Goal: Task Accomplishment & Management: Manage account settings

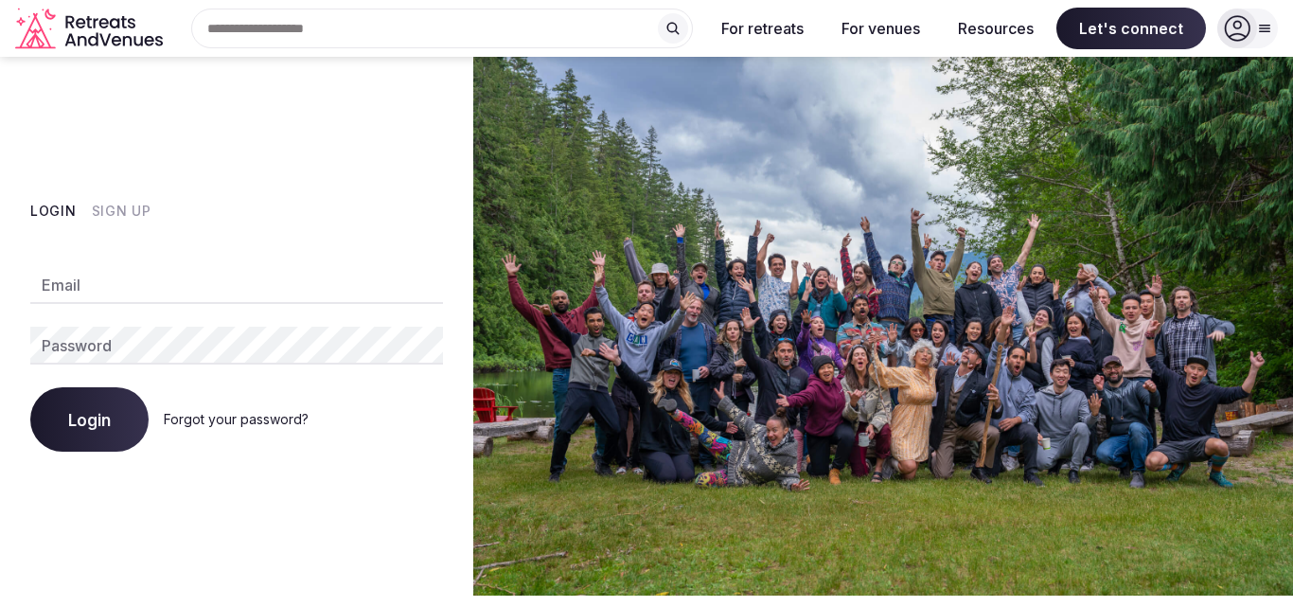
click at [380, 269] on input "Email" at bounding box center [236, 285] width 413 height 38
click at [231, 282] on input "**********" at bounding box center [236, 285] width 413 height 38
type input "**********"
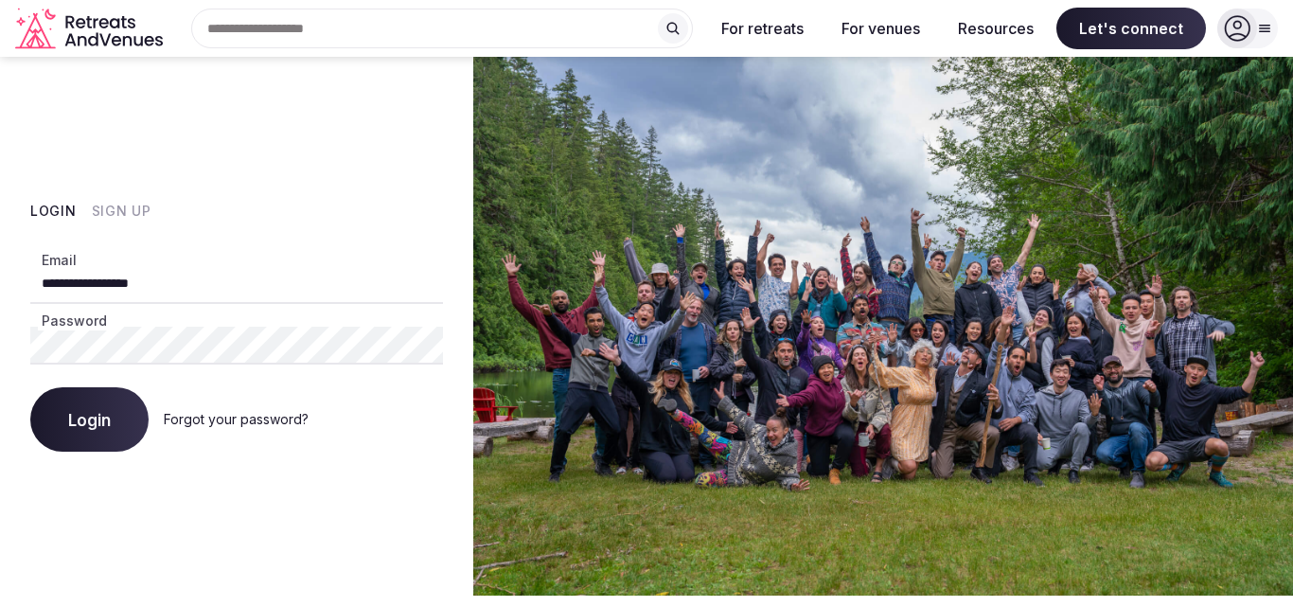
click at [99, 404] on button "Login" at bounding box center [89, 419] width 118 height 64
click at [89, 98] on div "**********" at bounding box center [236, 326] width 473 height 539
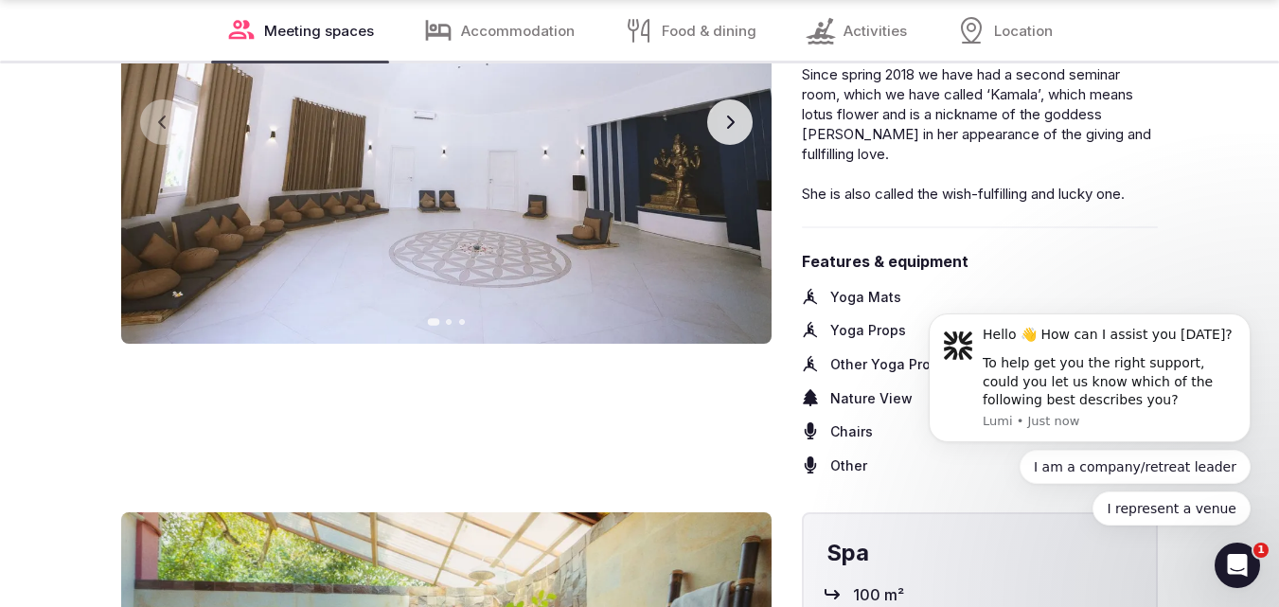
scroll to position [3501, 0]
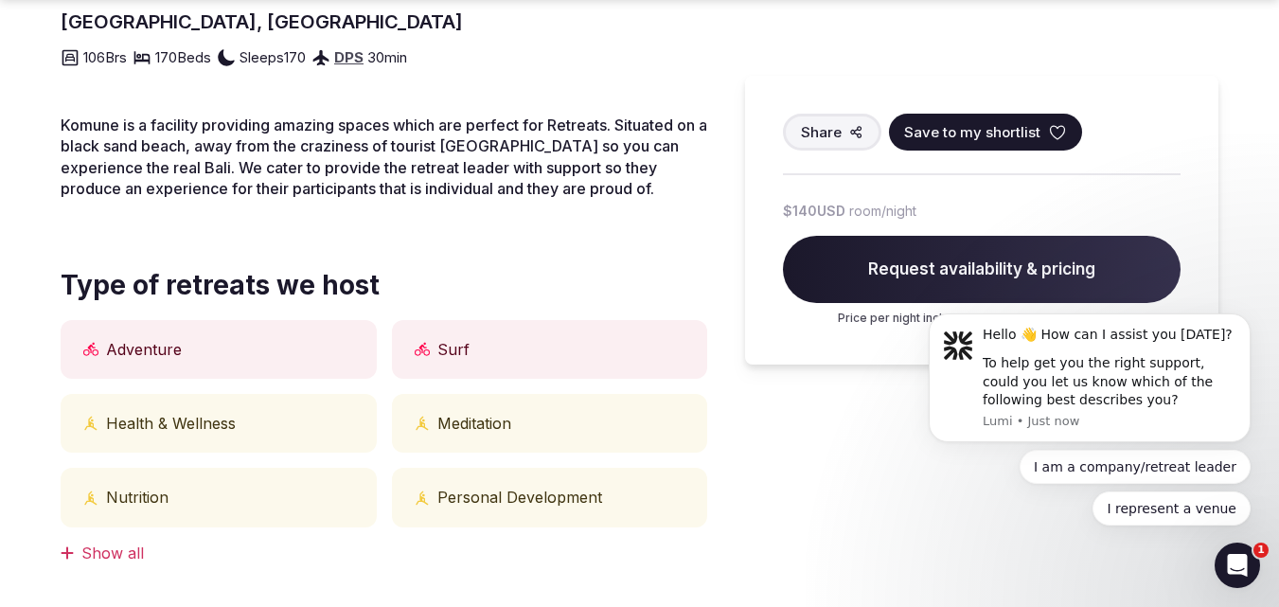
scroll to position [621, 0]
click html "Hello 👋 How can I assist you today? To help get you the right support, could yo…"
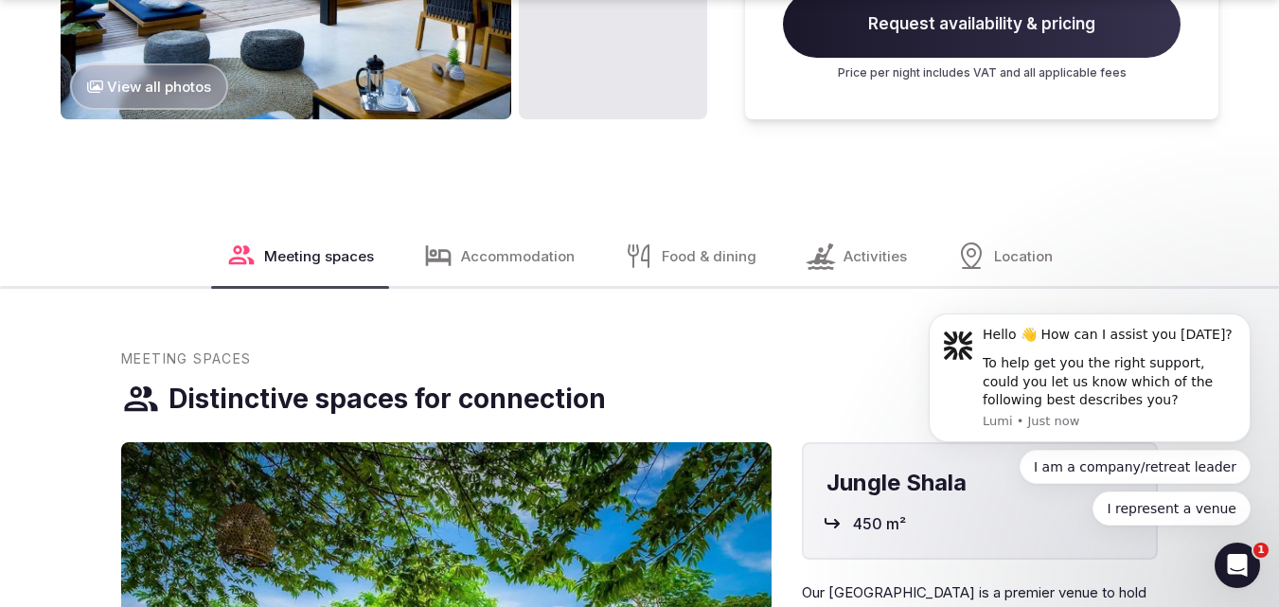
scroll to position [2197, 0]
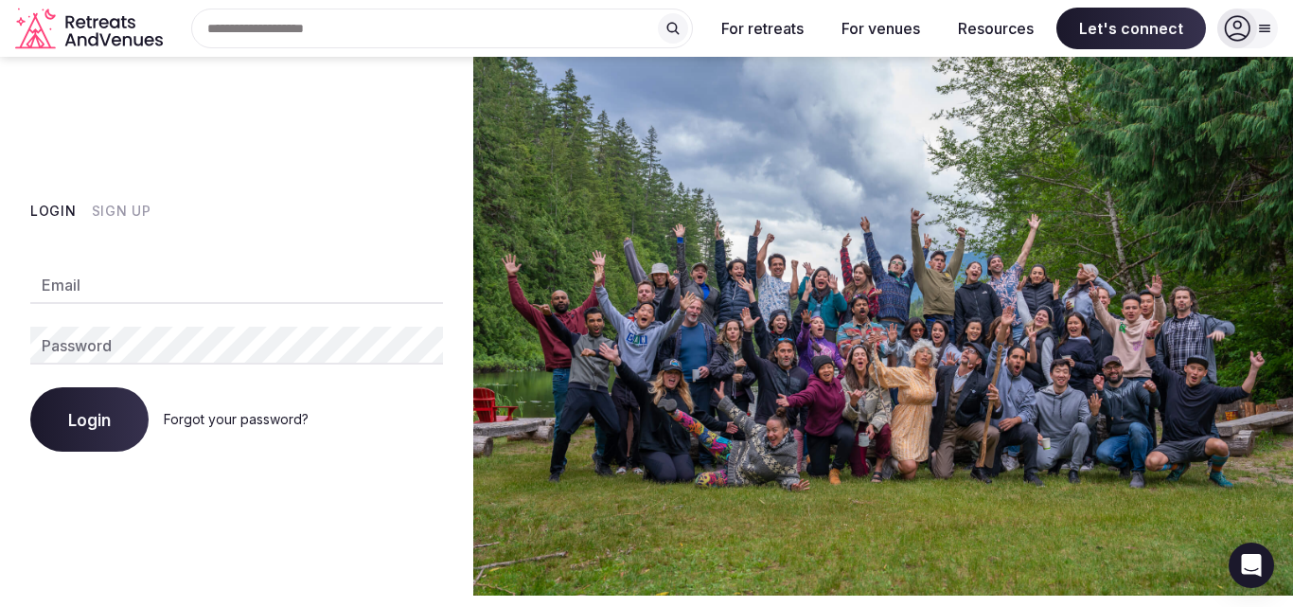
click at [282, 289] on input "Email" at bounding box center [236, 285] width 413 height 38
click at [1256, 38] on div at bounding box center [1247, 29] width 61 height 40
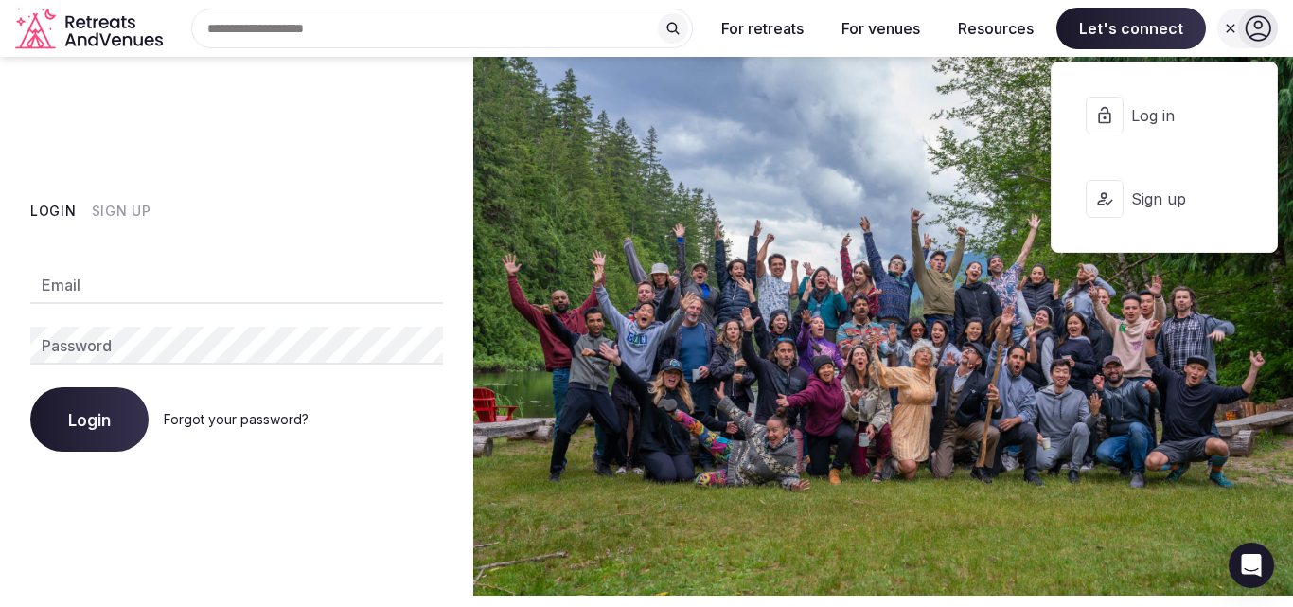
click at [1174, 81] on button "Log in" at bounding box center [1164, 116] width 195 height 76
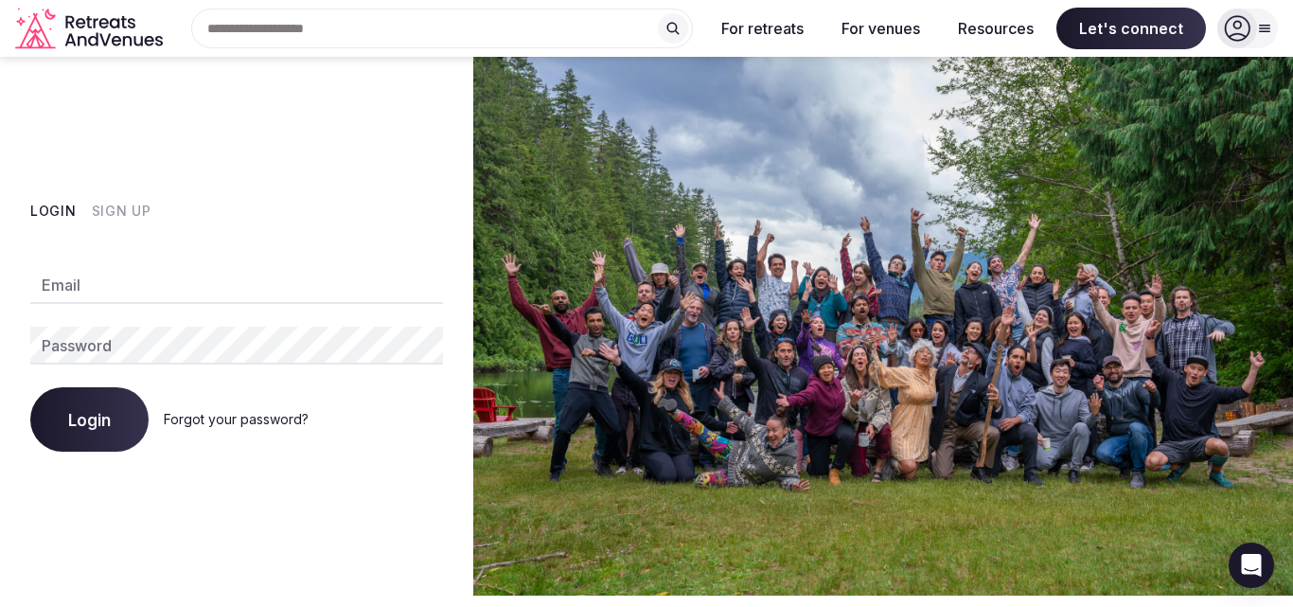
click at [209, 260] on div "Email Password Login Forgot your password?" at bounding box center [236, 347] width 413 height 208
click at [215, 284] on input "Email" at bounding box center [236, 285] width 413 height 38
click at [211, 414] on link "Forgot your password?" at bounding box center [236, 419] width 145 height 16
click at [113, 295] on input "Email" at bounding box center [236, 285] width 413 height 38
click at [126, 281] on input "**********" at bounding box center [236, 285] width 413 height 38
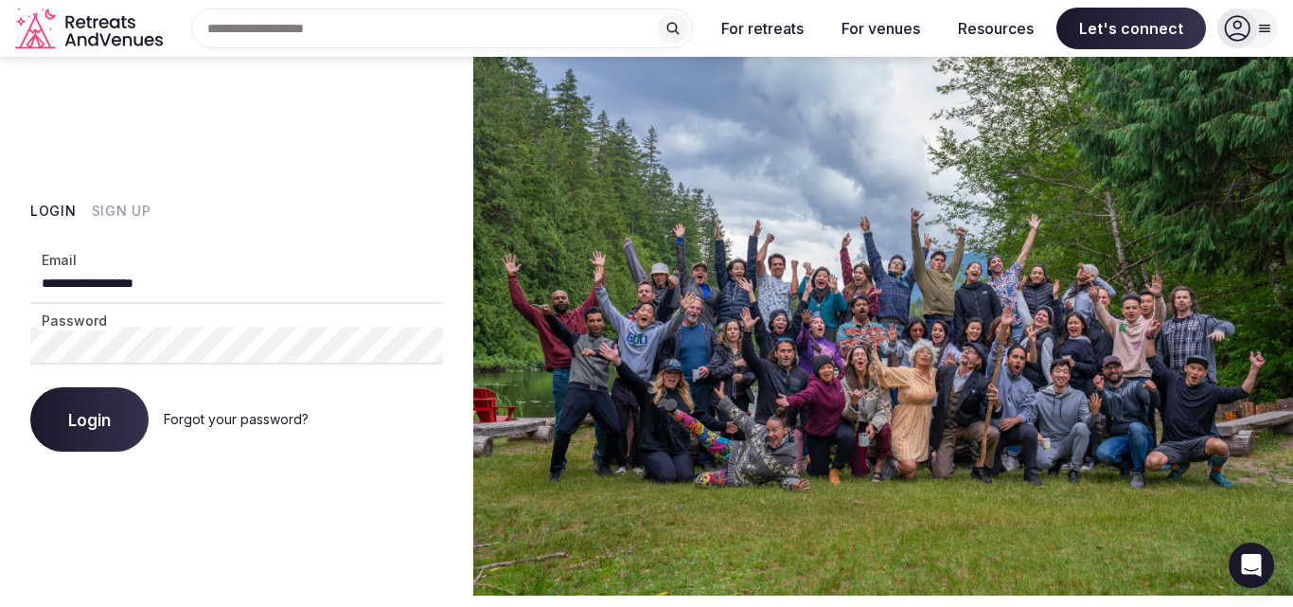
click at [222, 288] on input "**********" at bounding box center [236, 285] width 413 height 38
type input "**********"
click at [92, 423] on span "Login" at bounding box center [89, 419] width 43 height 19
click at [30, 387] on button "Login" at bounding box center [89, 419] width 118 height 64
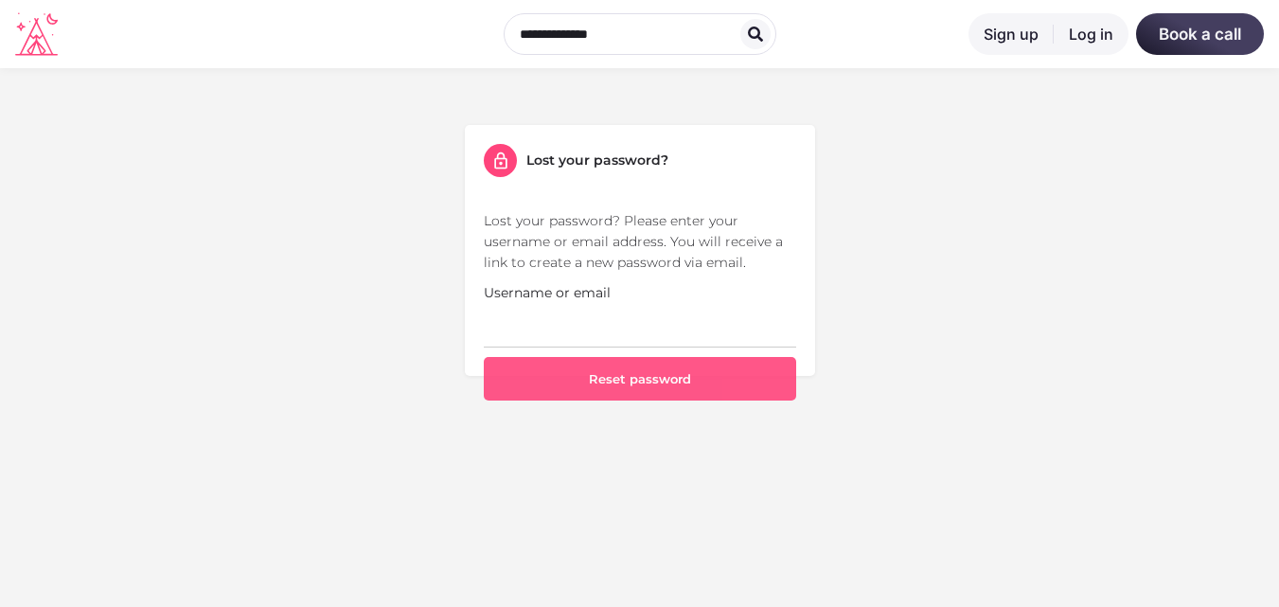
click at [598, 388] on button "Reset password" at bounding box center [640, 379] width 312 height 44
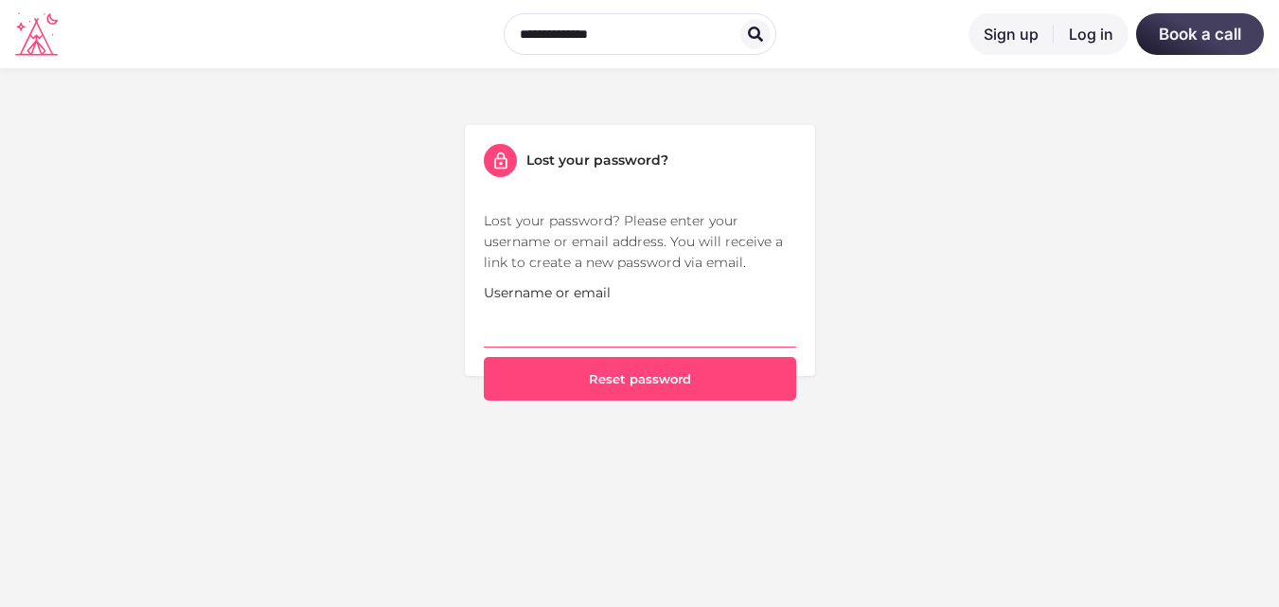
click at [540, 335] on input "Username or email" at bounding box center [640, 325] width 312 height 44
type input "**"
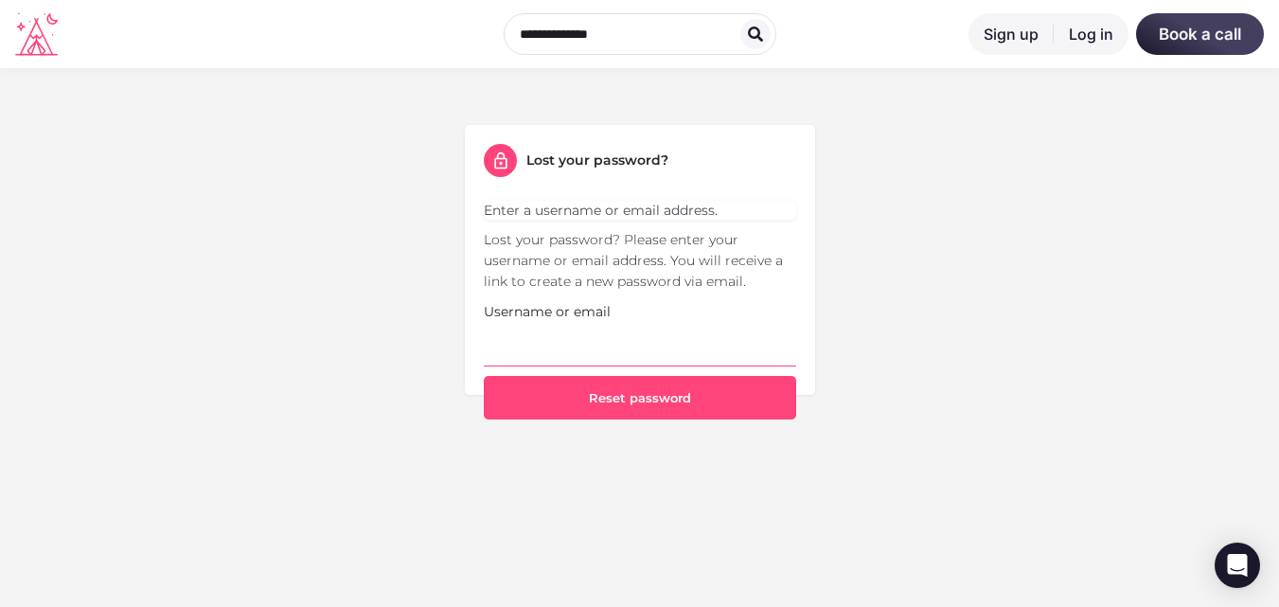
drag, startPoint x: 0, startPoint y: 0, endPoint x: 540, endPoint y: 335, distance: 635.8
click at [540, 335] on input "Username or email" at bounding box center [640, 344] width 312 height 44
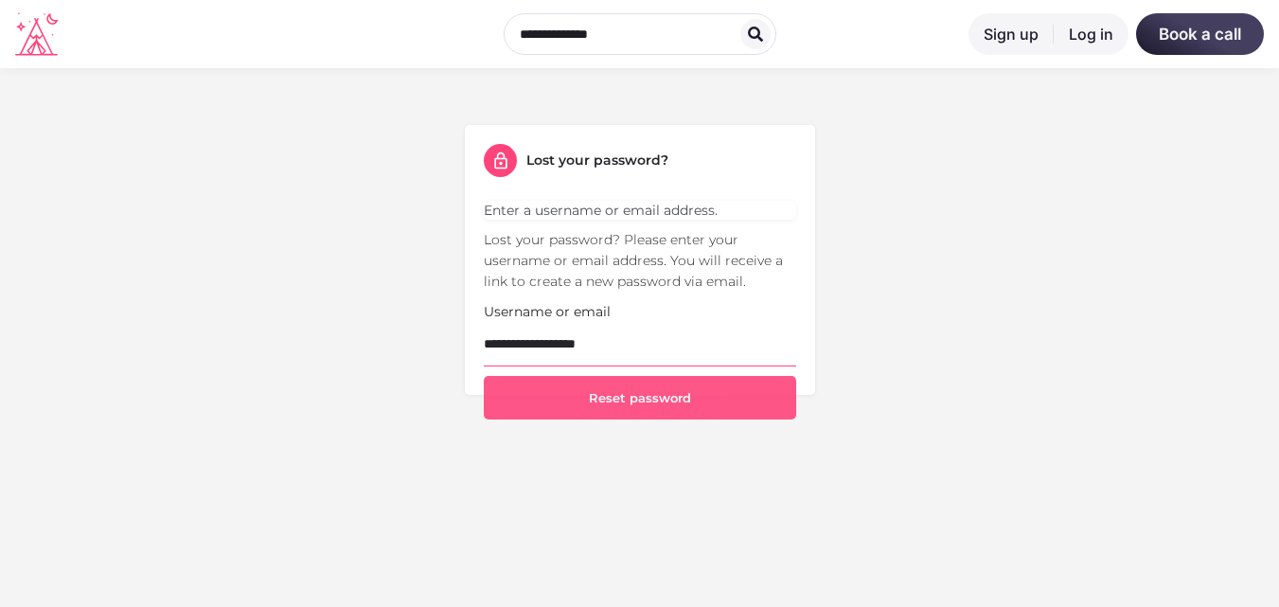
type input "**********"
click at [520, 390] on button "Reset password" at bounding box center [640, 398] width 312 height 44
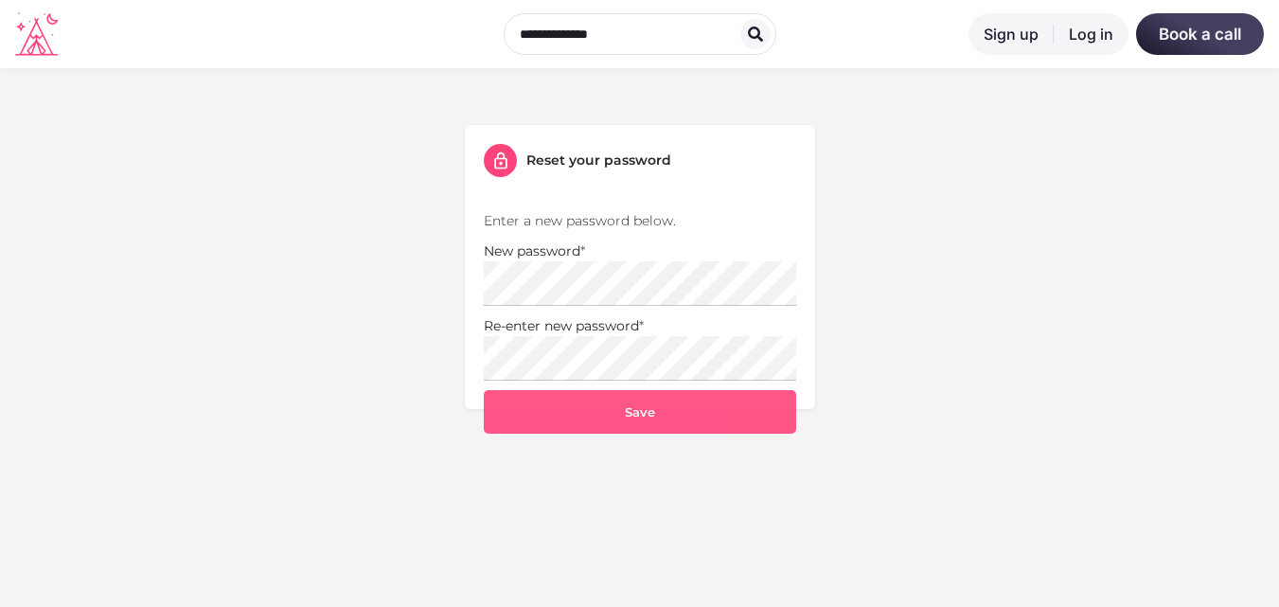
click at [541, 414] on button "Save" at bounding box center [640, 412] width 312 height 44
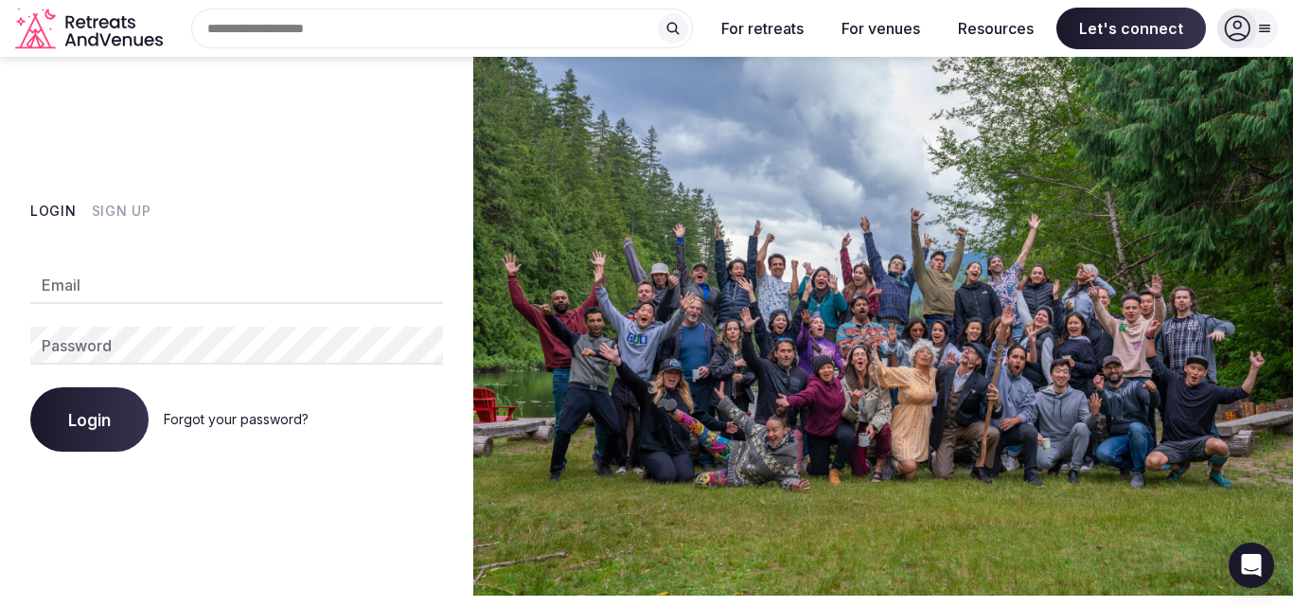
type input "**********"
click at [97, 414] on span "Login" at bounding box center [89, 419] width 43 height 19
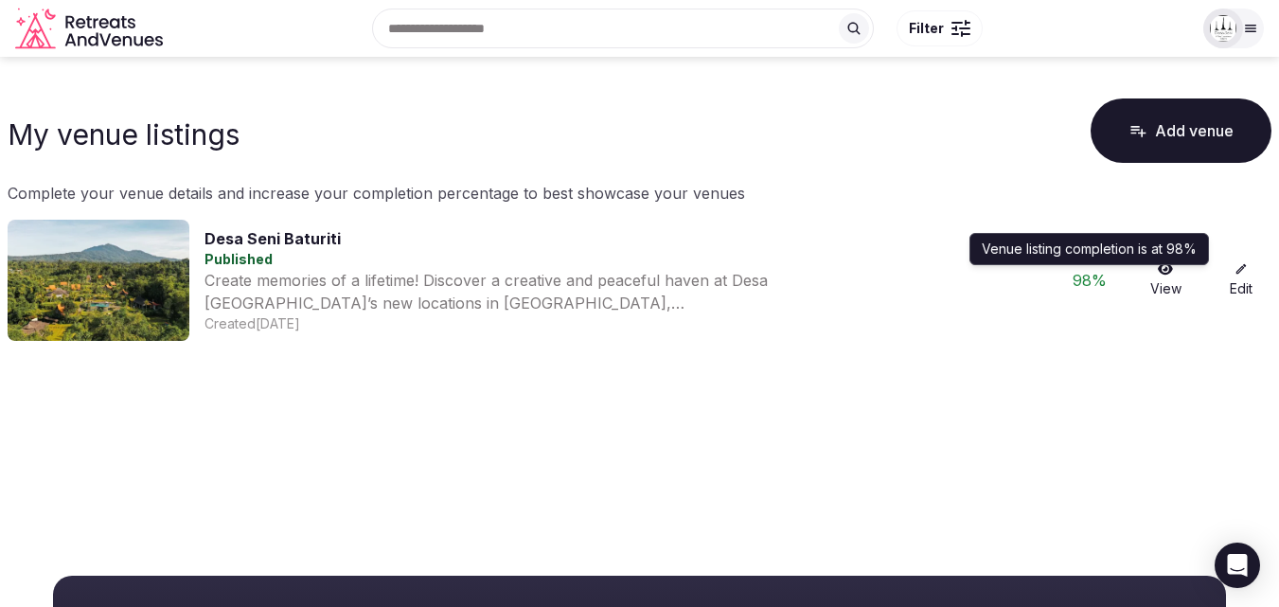
click at [1087, 281] on div "98 %" at bounding box center [1089, 280] width 61 height 23
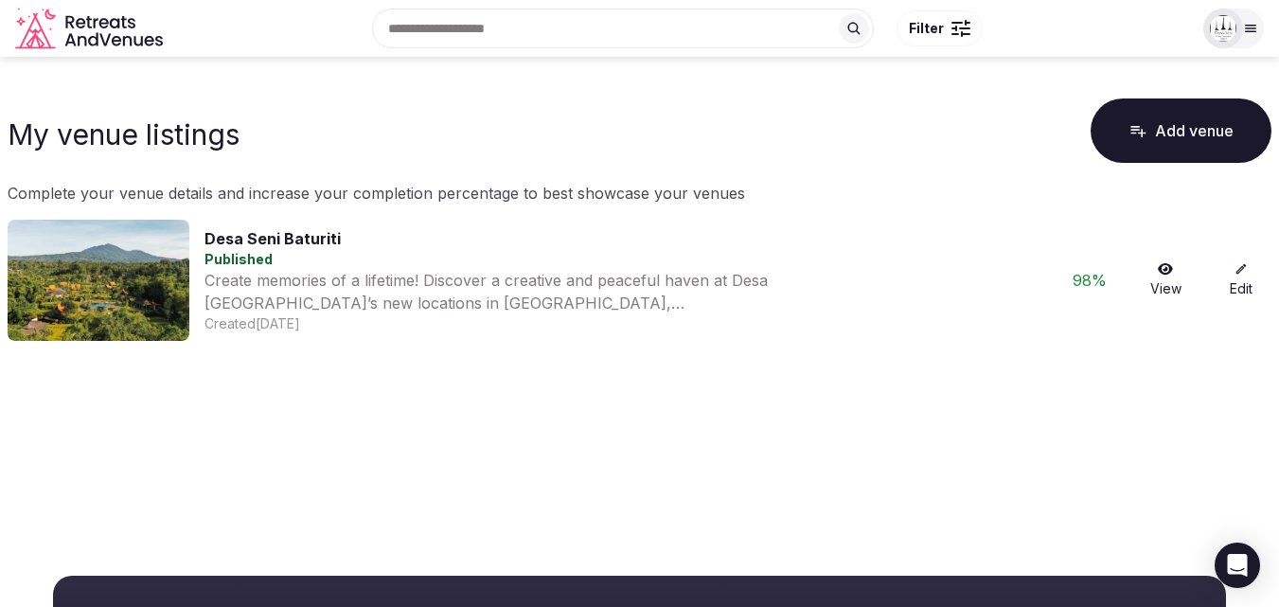
click at [1165, 282] on link "View" at bounding box center [1165, 280] width 61 height 36
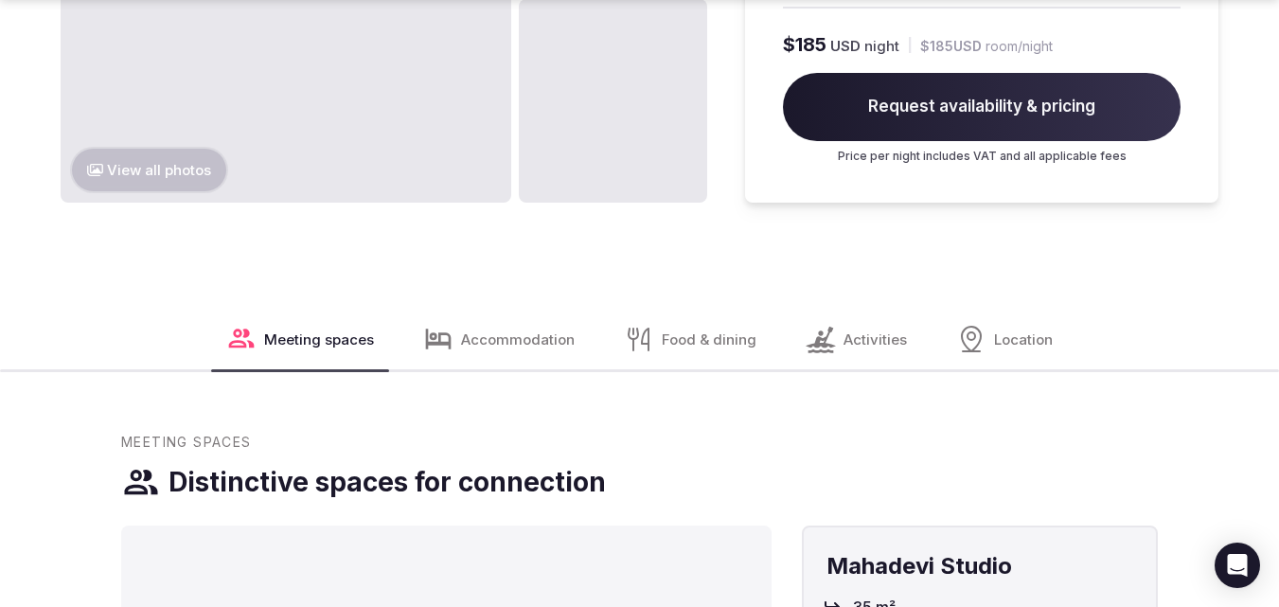
scroll to position [1829, 0]
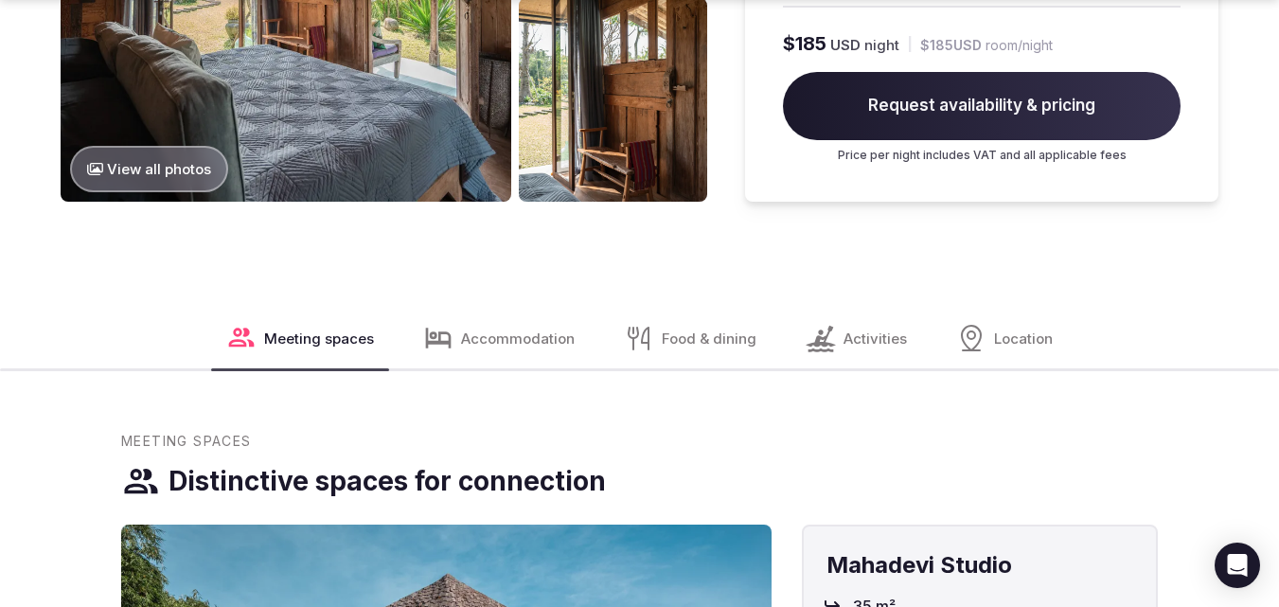
click at [475, 328] on div "Accommodation" at bounding box center [499, 338] width 182 height 61
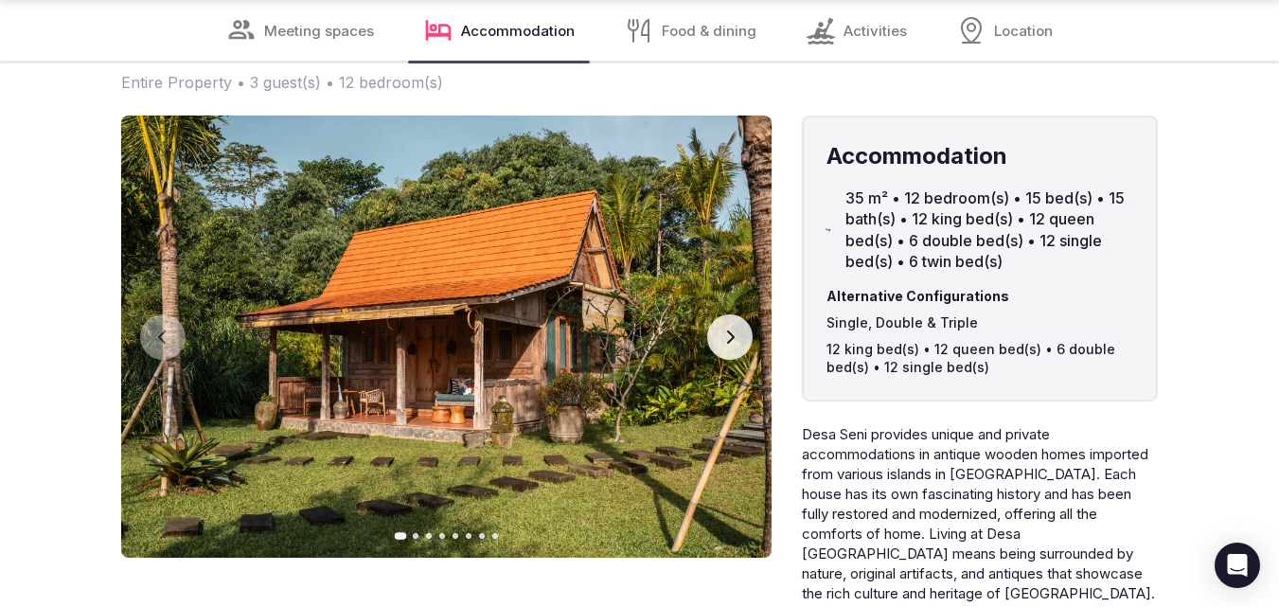
scroll to position [3382, 0]
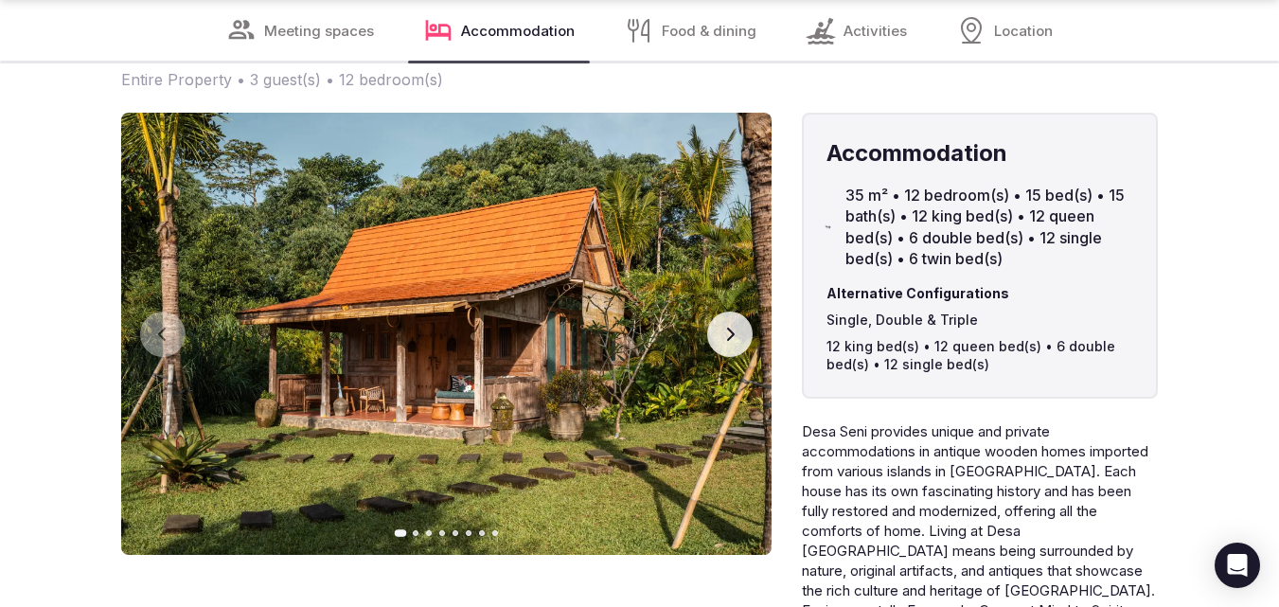
click at [725, 327] on icon "button" at bounding box center [729, 334] width 15 height 15
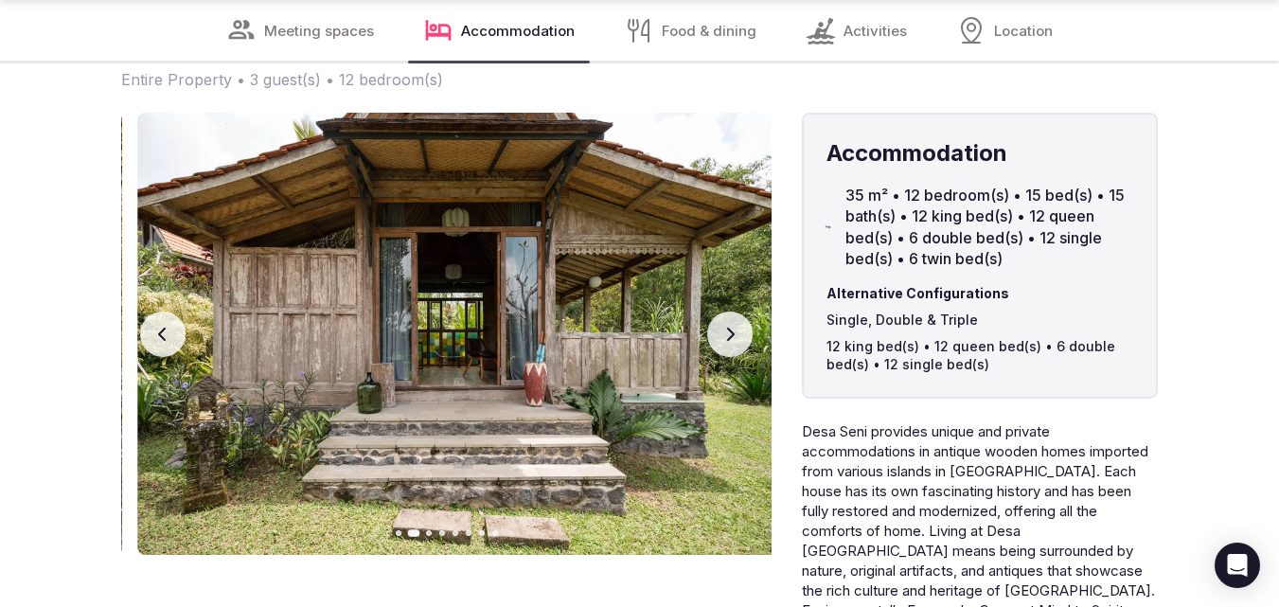
click at [721, 311] on button "Next slide" at bounding box center [729, 333] width 45 height 45
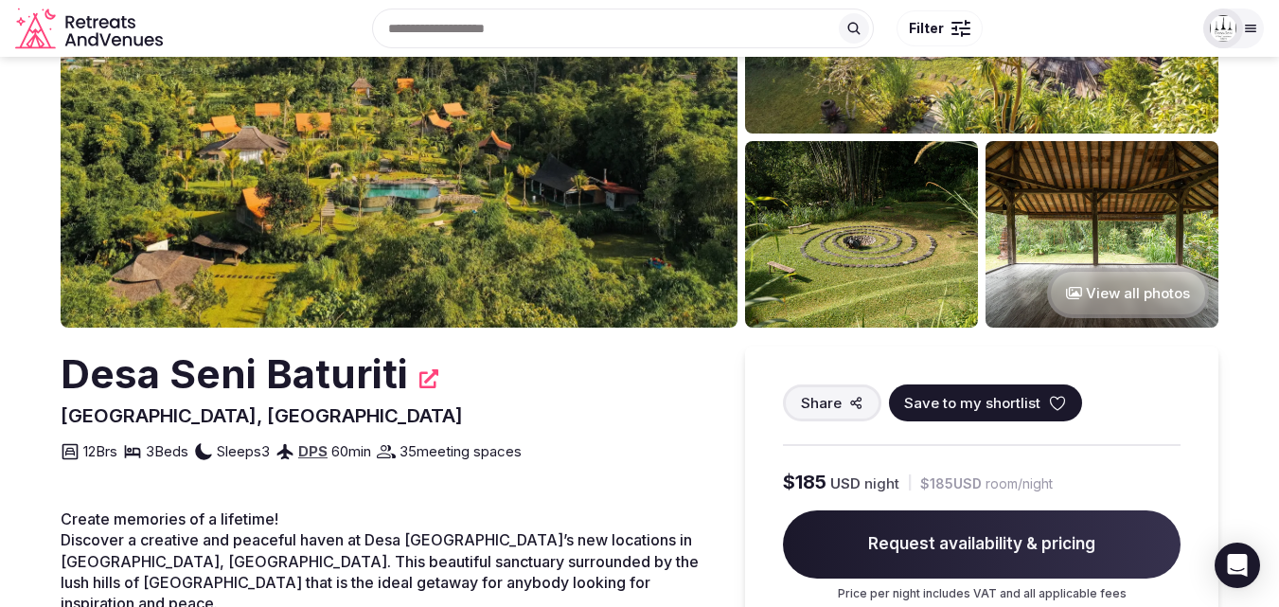
scroll to position [0, 0]
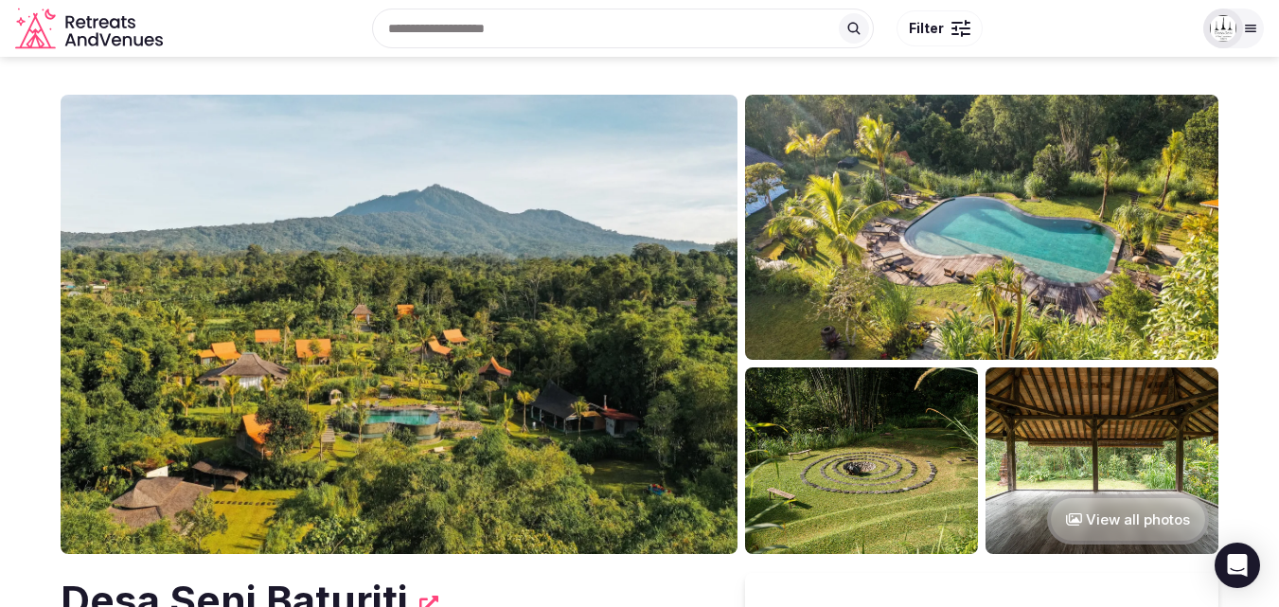
click at [1258, 25] on div at bounding box center [1250, 28] width 26 height 15
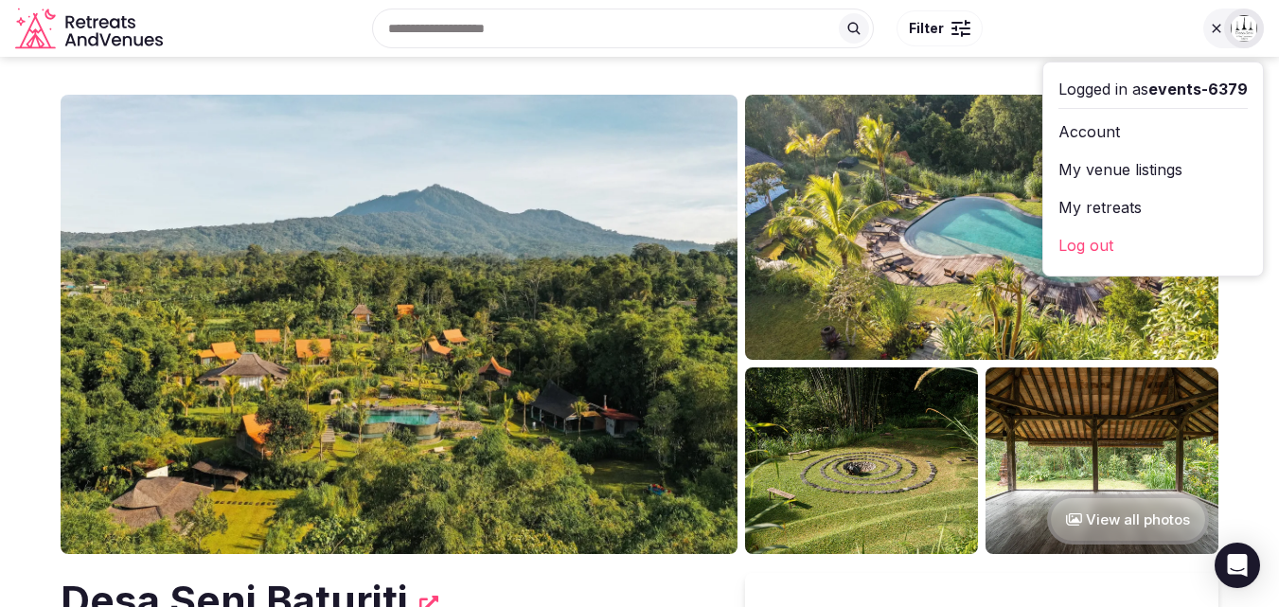
click at [1173, 83] on span "events-6379" at bounding box center [1197, 88] width 99 height 19
click at [1122, 165] on link "My venue listings" at bounding box center [1152, 169] width 189 height 30
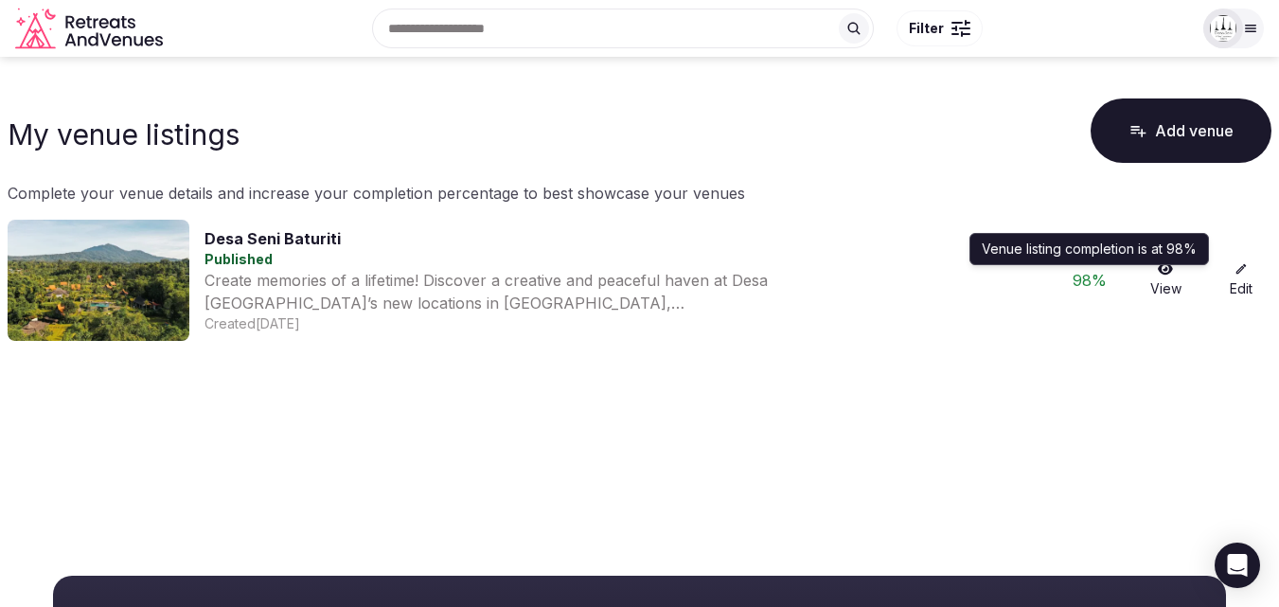
click at [1075, 281] on div "98 %" at bounding box center [1089, 280] width 61 height 23
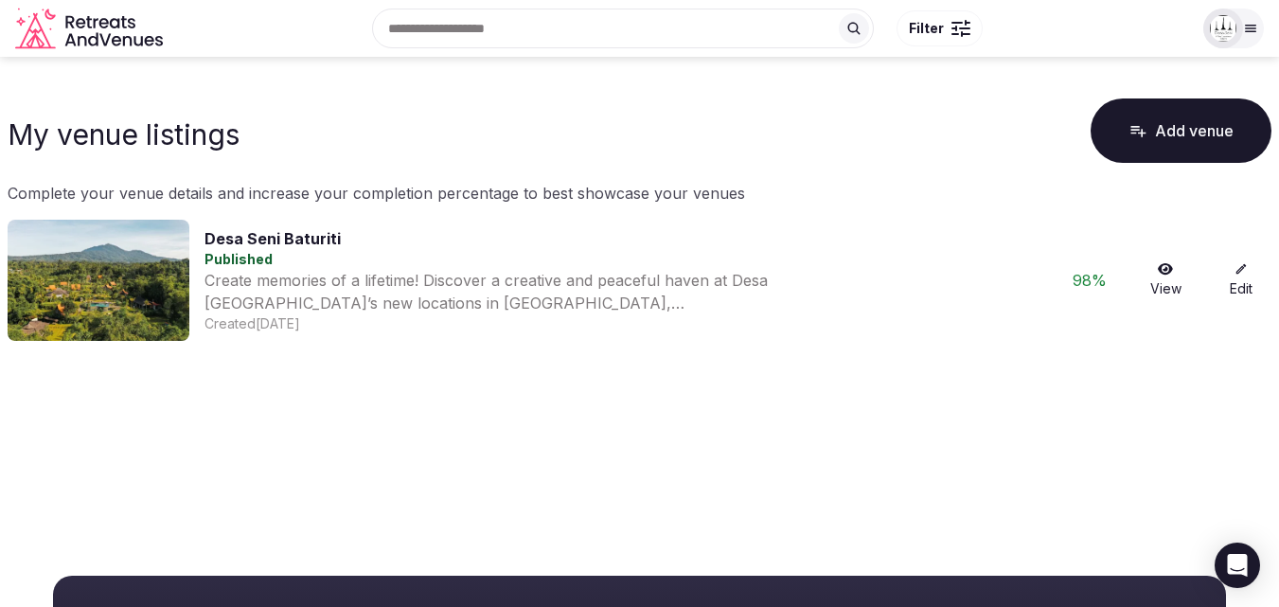
click at [1254, 286] on link "Edit" at bounding box center [1240, 280] width 61 height 36
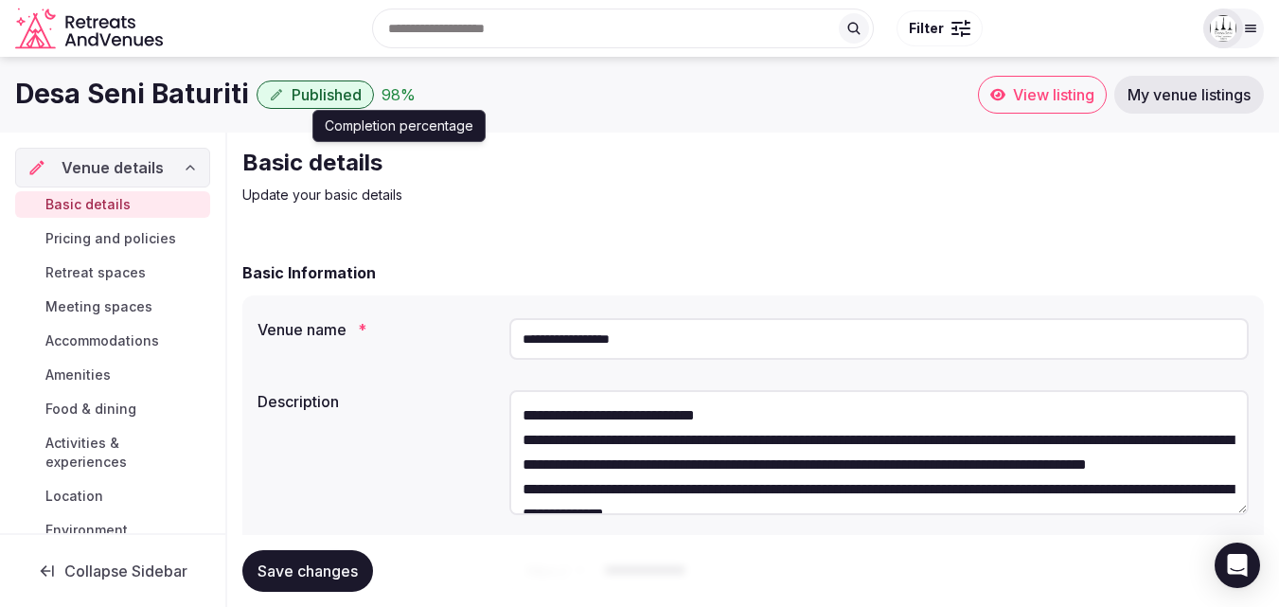
click at [406, 102] on div "98 %" at bounding box center [398, 94] width 34 height 23
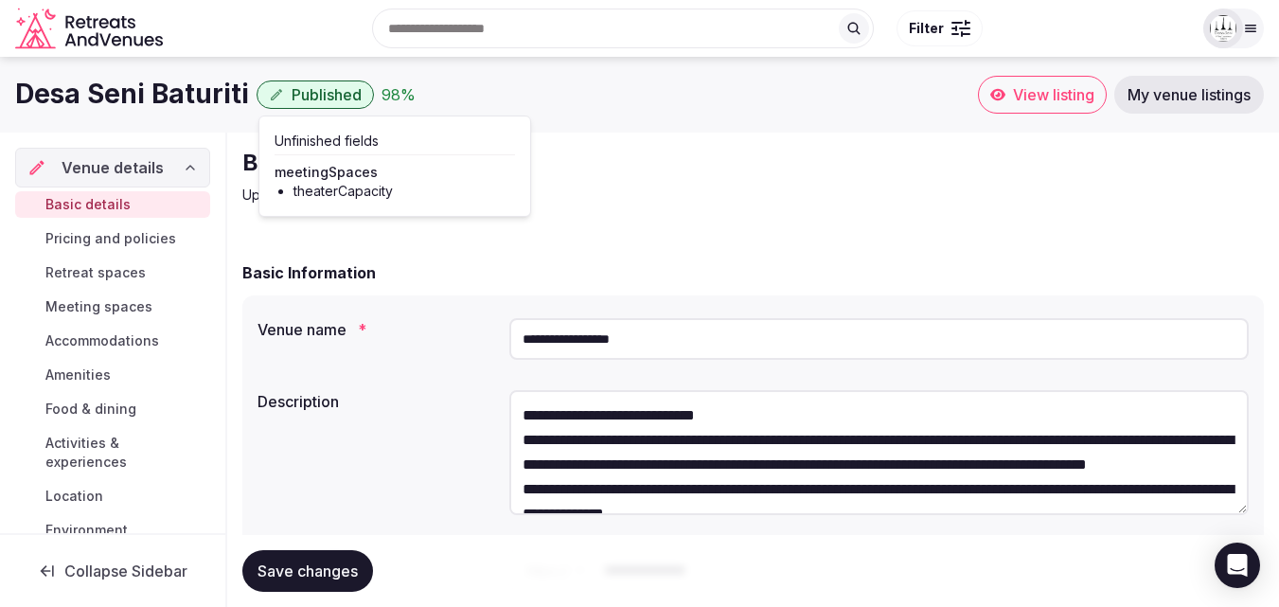
click at [347, 190] on li "theaterCapacity" at bounding box center [403, 191] width 221 height 19
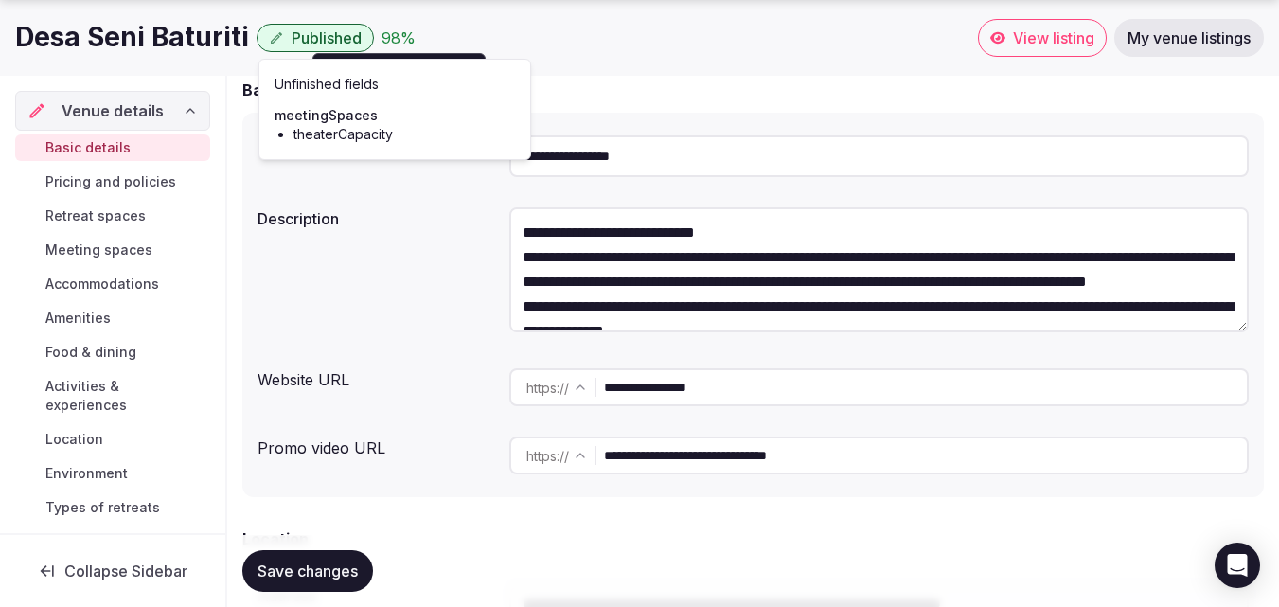
scroll to position [41, 0]
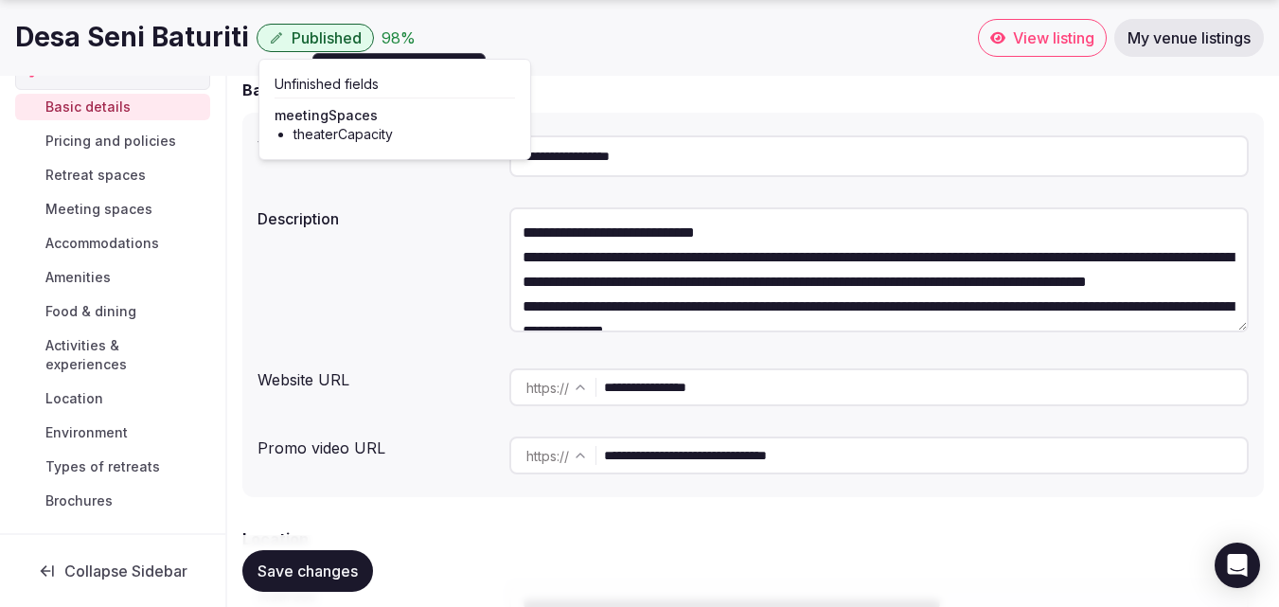
click at [318, 136] on li "theaterCapacity" at bounding box center [403, 134] width 221 height 19
click at [112, 192] on div "Basic details Pricing and policies Retreat spaces Meeting spaces Accommodations…" at bounding box center [112, 304] width 195 height 428
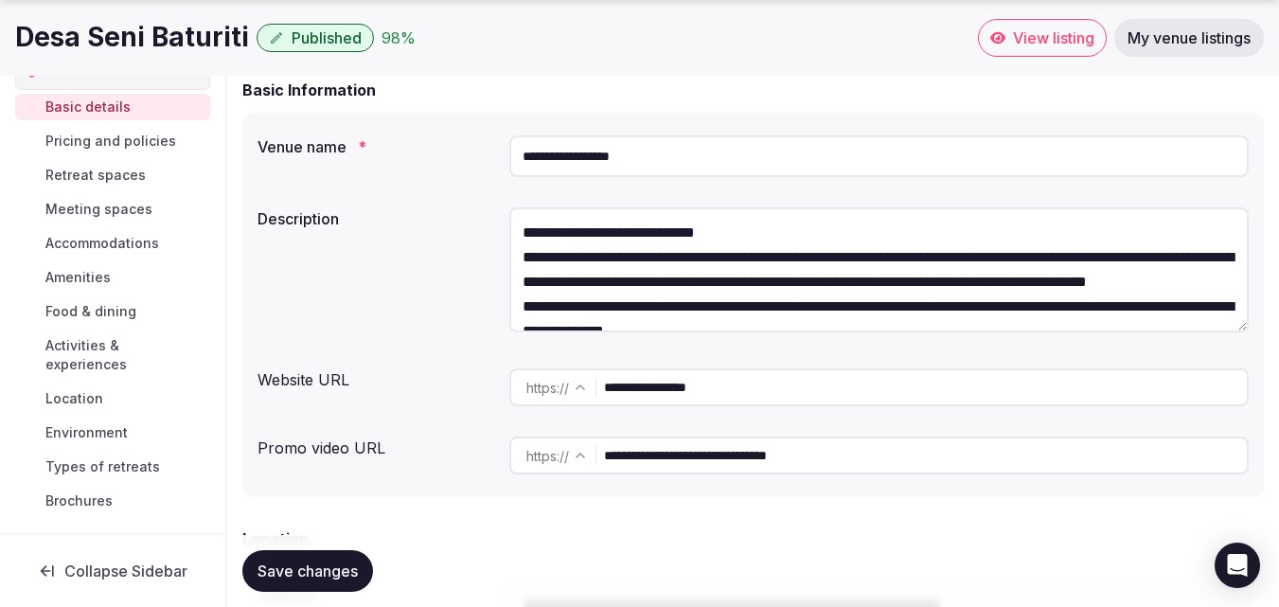
click at [113, 219] on link "Meeting spaces" at bounding box center [112, 209] width 195 height 26
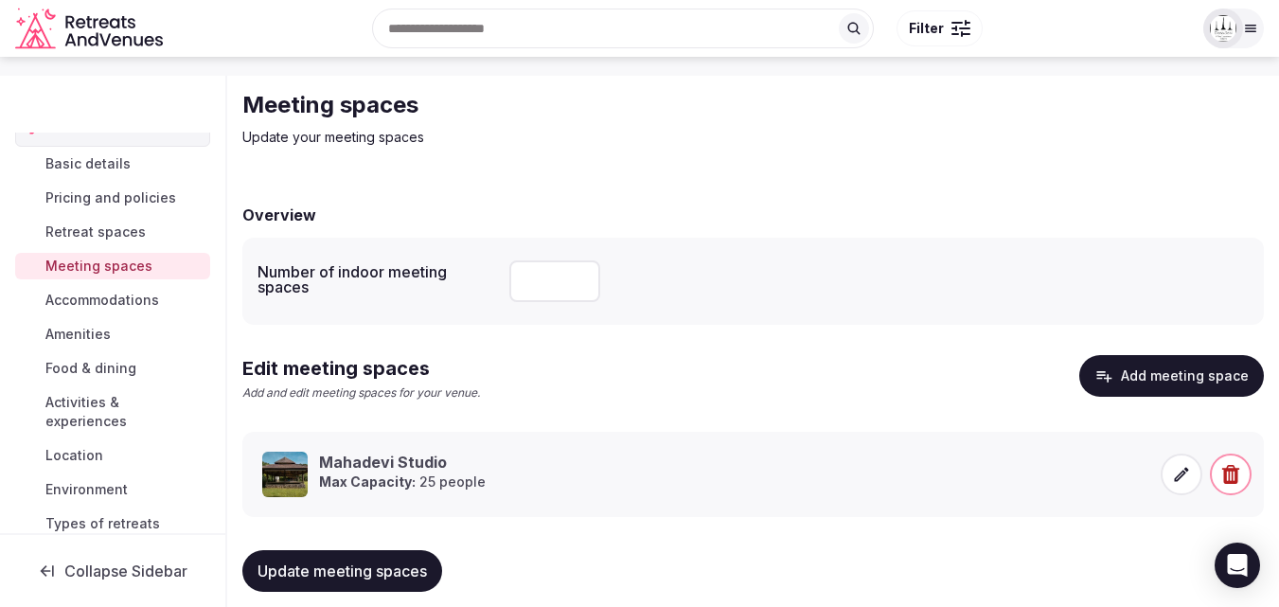
scroll to position [85, 0]
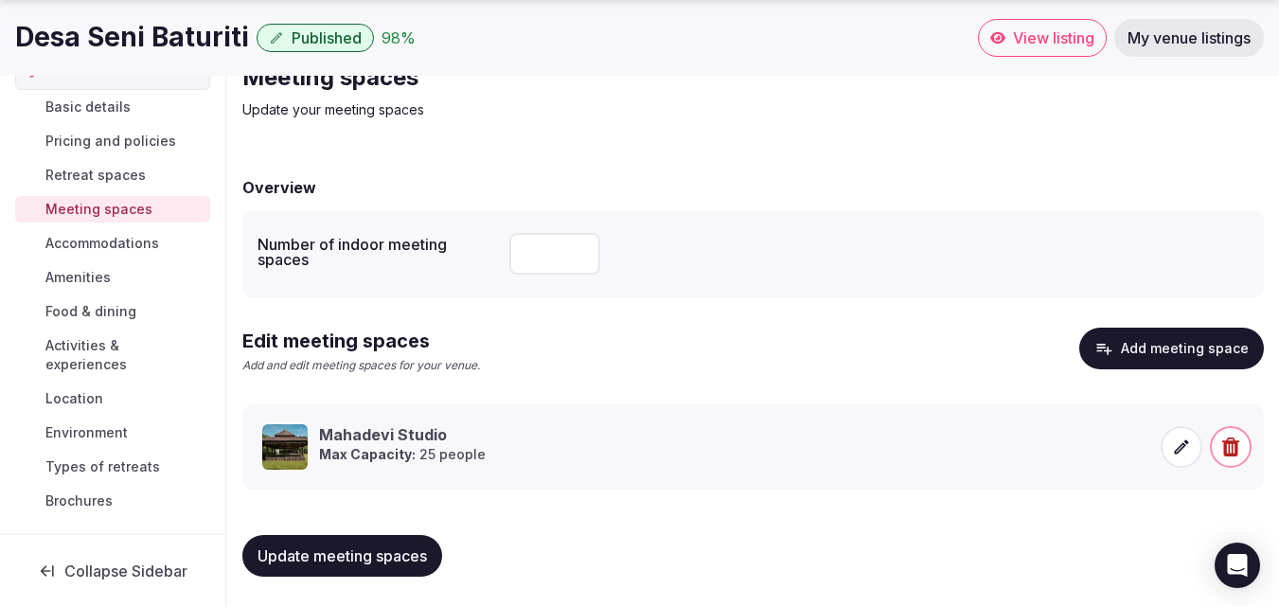
click at [549, 254] on input "**" at bounding box center [554, 254] width 91 height 42
type input "**"
click at [892, 288] on div "Number of indoor meeting spaces **" at bounding box center [752, 253] width 1021 height 87
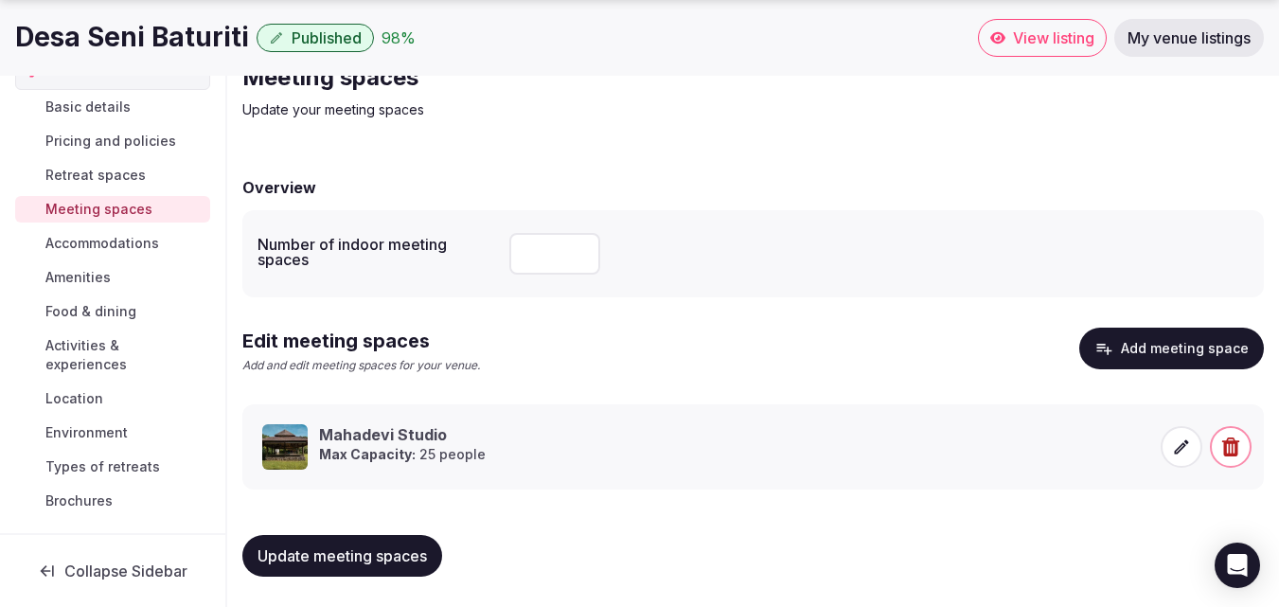
click at [337, 539] on button "Update meeting spaces" at bounding box center [342, 556] width 200 height 42
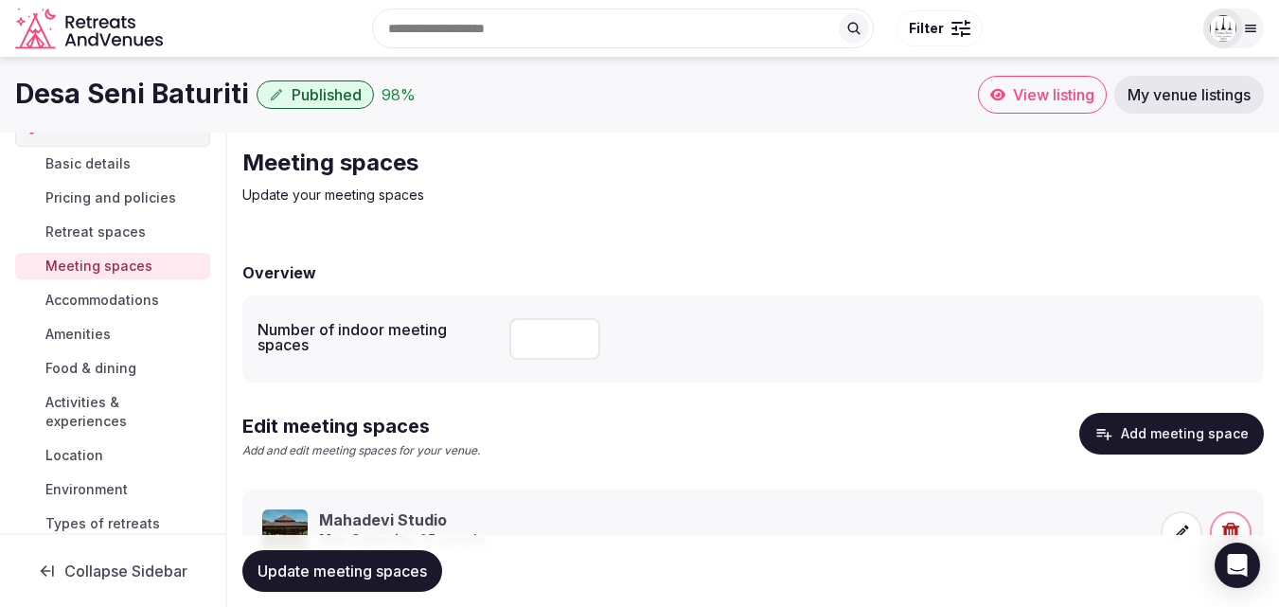
click at [153, 85] on h1 "Desa Seni Baturiti" at bounding box center [132, 94] width 234 height 37
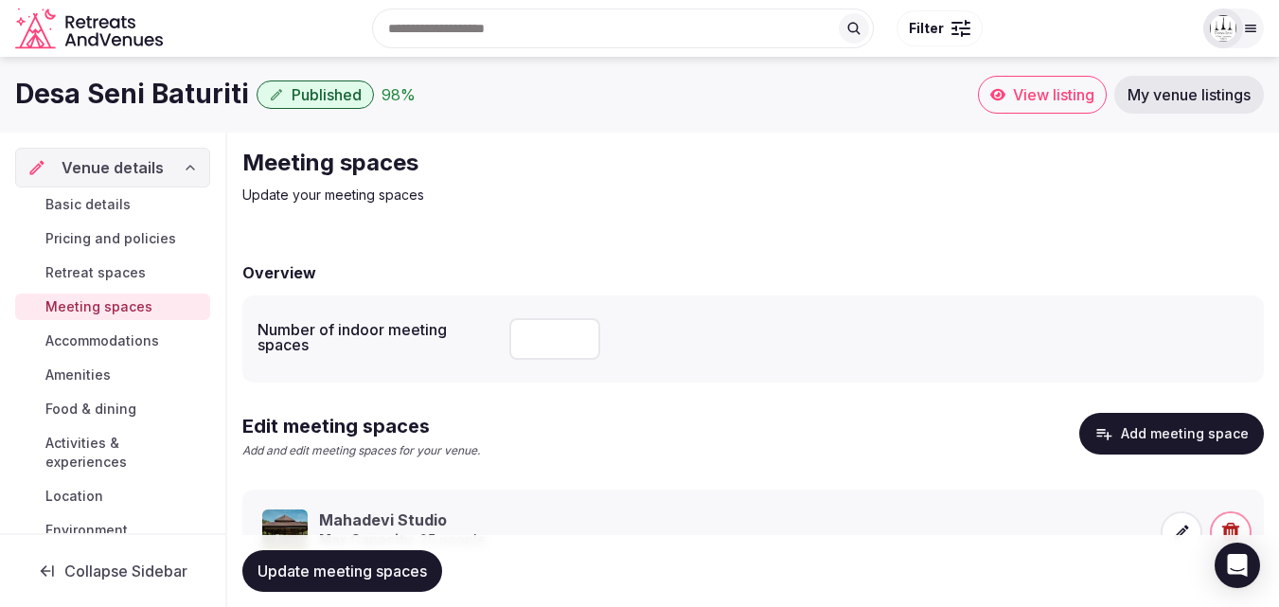
click at [343, 84] on button "Published" at bounding box center [314, 94] width 117 height 28
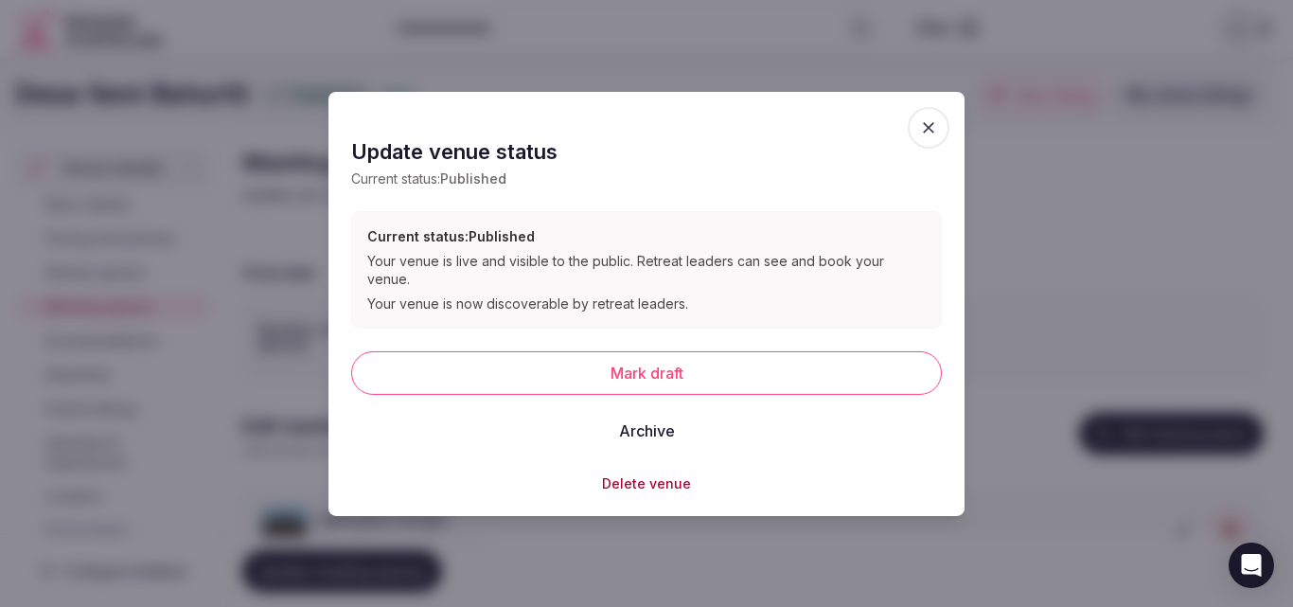
click at [941, 124] on span "button" at bounding box center [929, 127] width 42 height 42
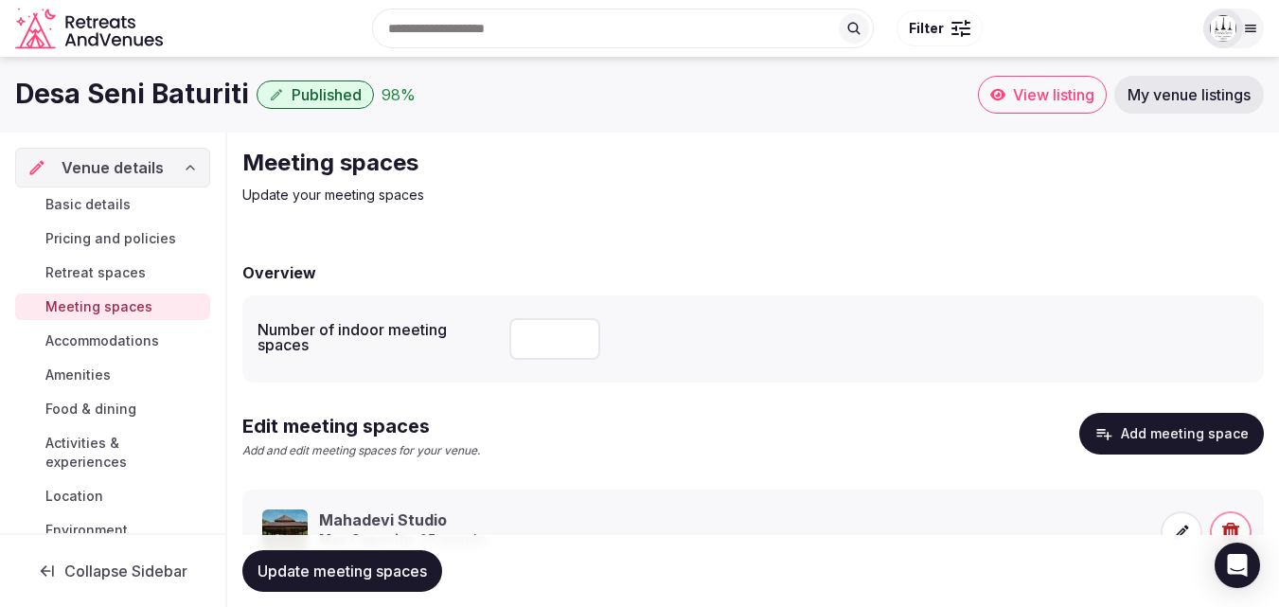
click at [1086, 103] on span "View listing" at bounding box center [1053, 94] width 81 height 19
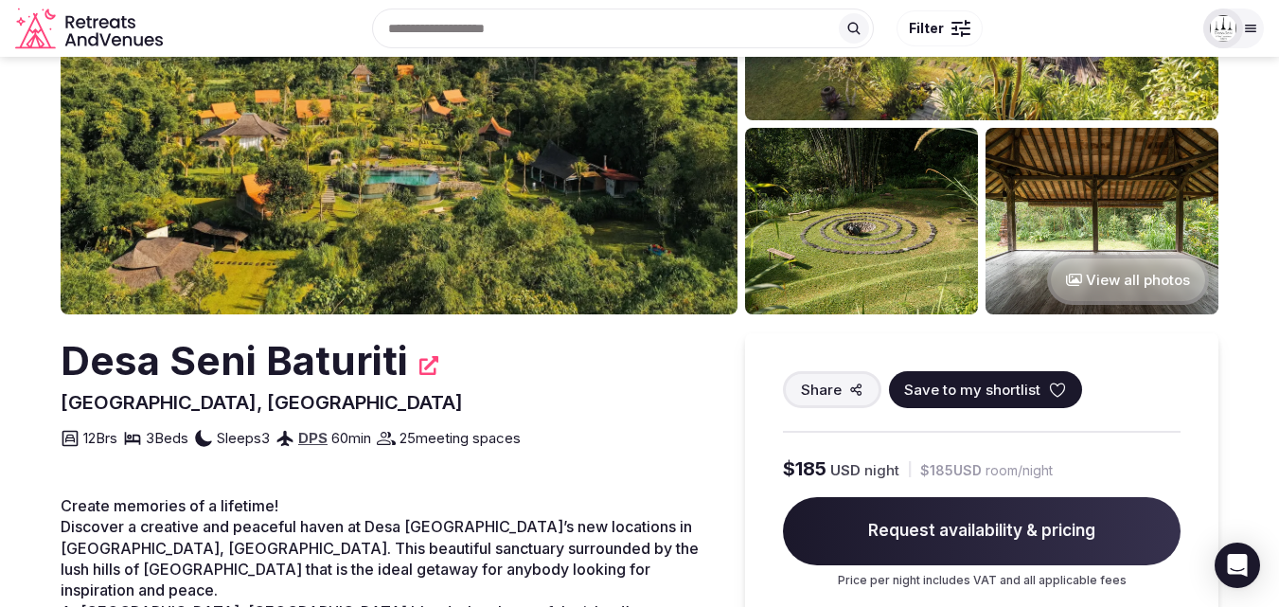
scroll to position [238, 0]
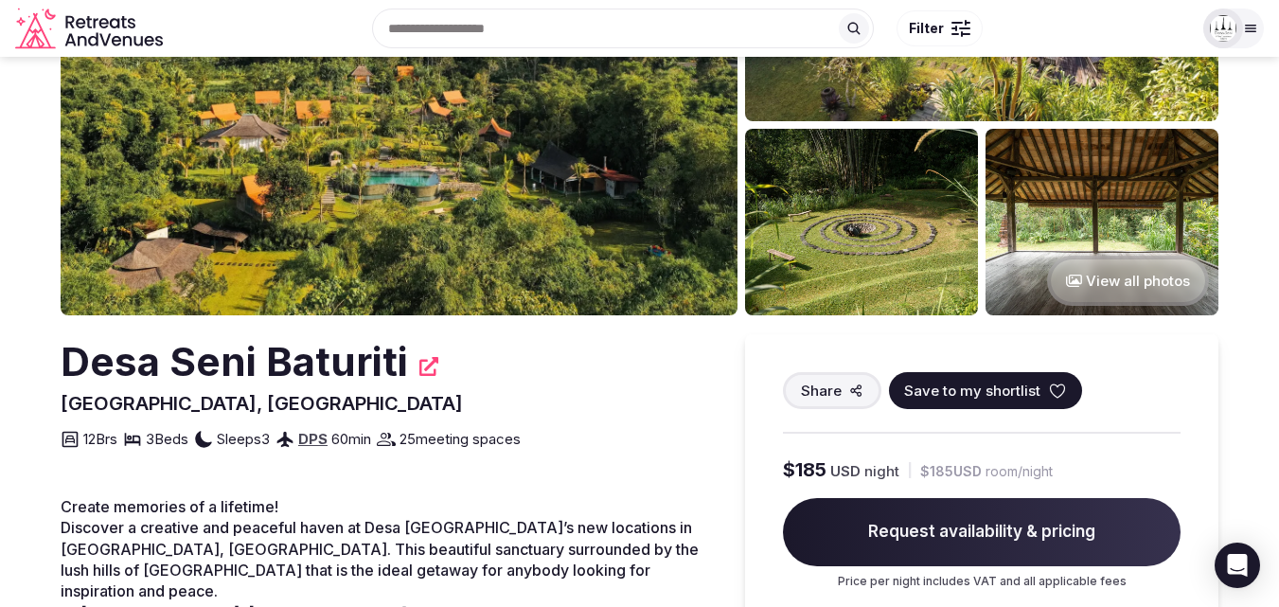
click at [1251, 30] on icon at bounding box center [1250, 28] width 15 height 15
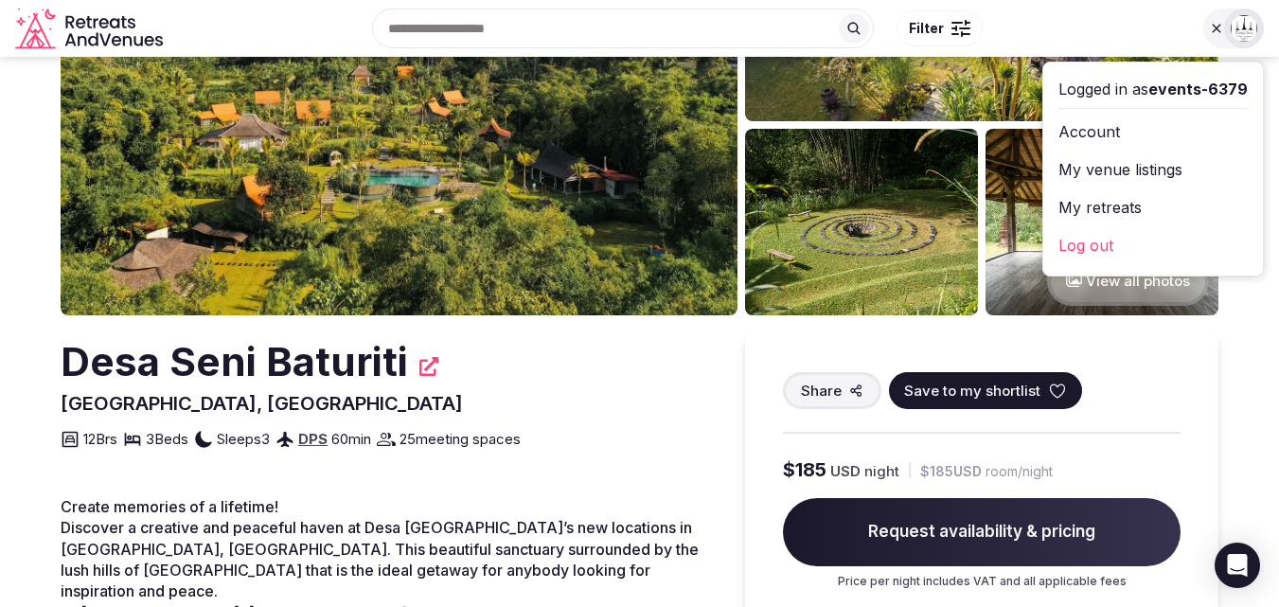
click at [1111, 128] on link "Account" at bounding box center [1152, 131] width 189 height 30
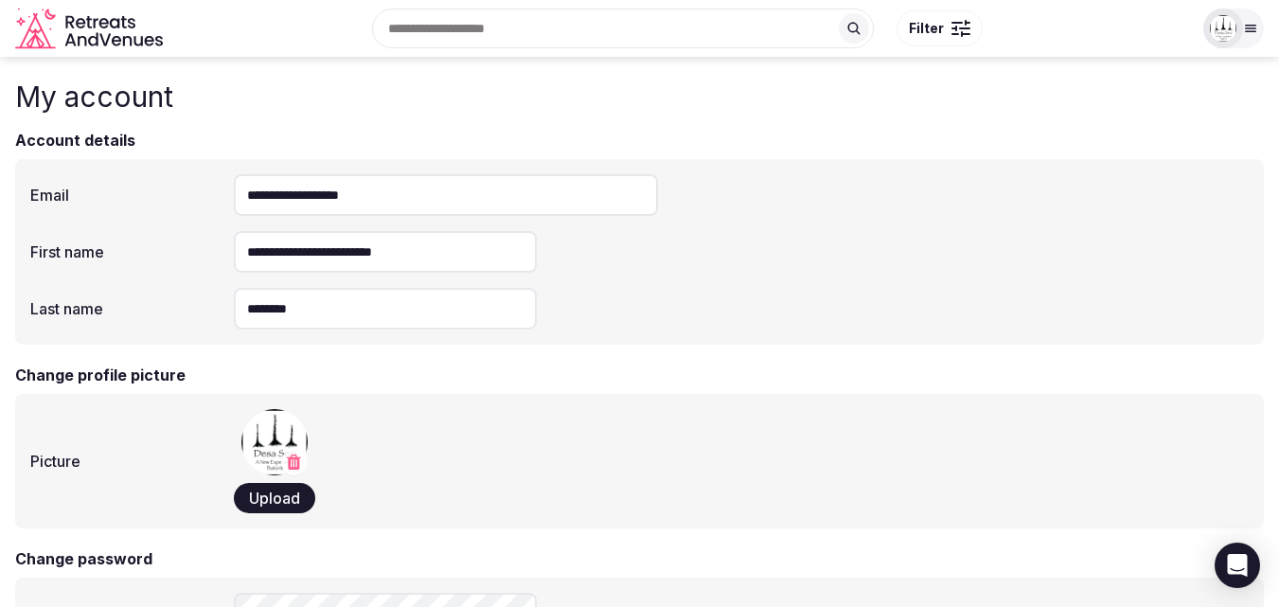
click at [1261, 40] on div "Logged in as events-6379 Account My venue listings My retreats Log out" at bounding box center [1233, 29] width 61 height 40
click at [1248, 34] on icon at bounding box center [1250, 28] width 15 height 15
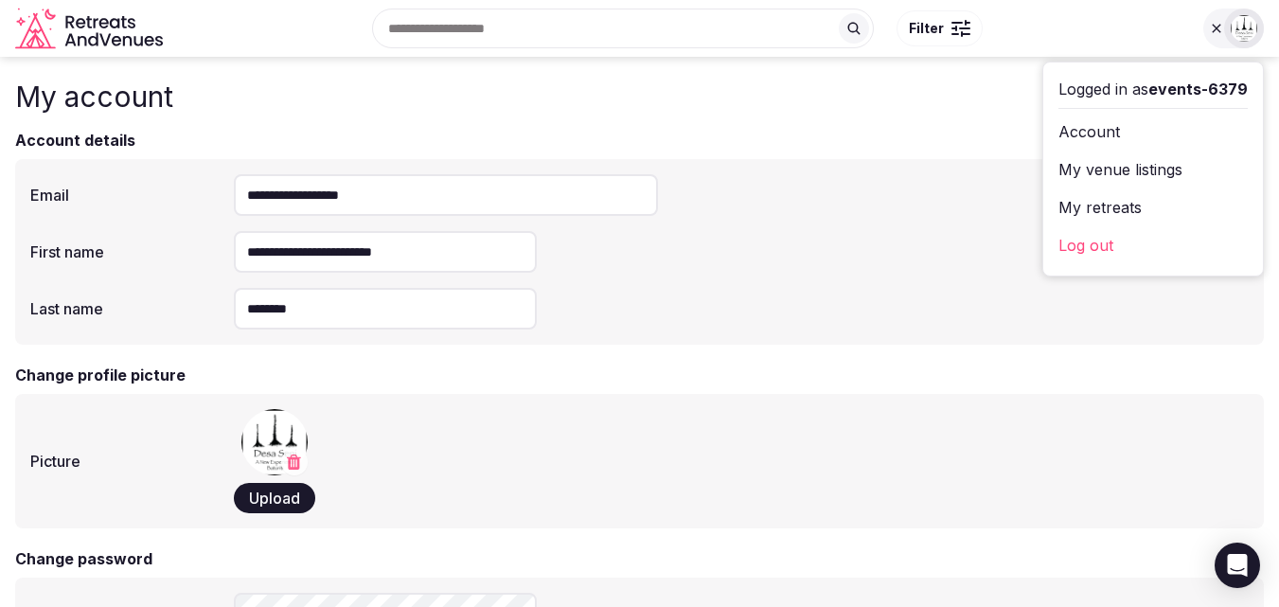
click at [1127, 171] on link "My venue listings" at bounding box center [1152, 169] width 189 height 30
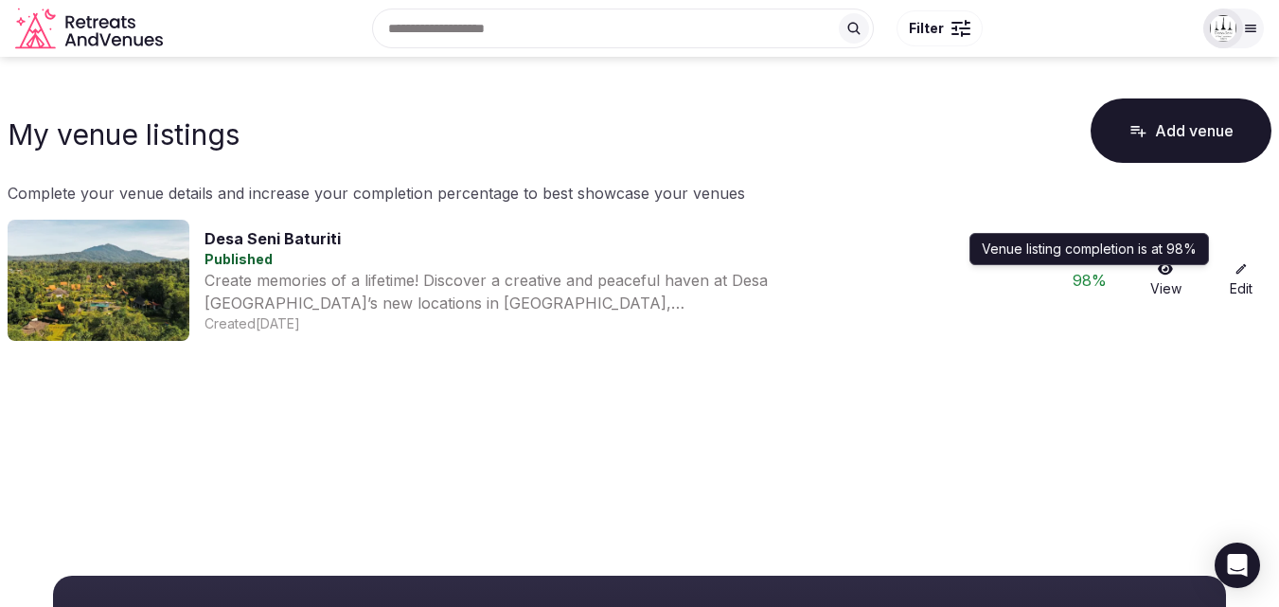
click at [1094, 281] on div "98 %" at bounding box center [1089, 280] width 61 height 23
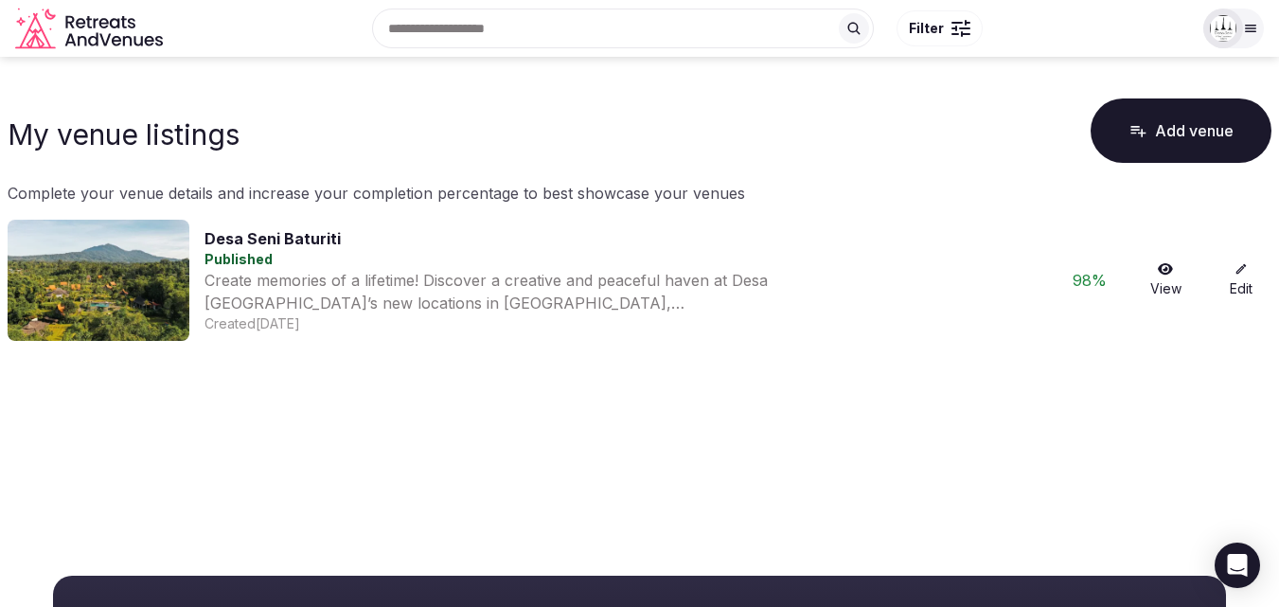
click at [1244, 278] on link "Edit" at bounding box center [1240, 280] width 61 height 36
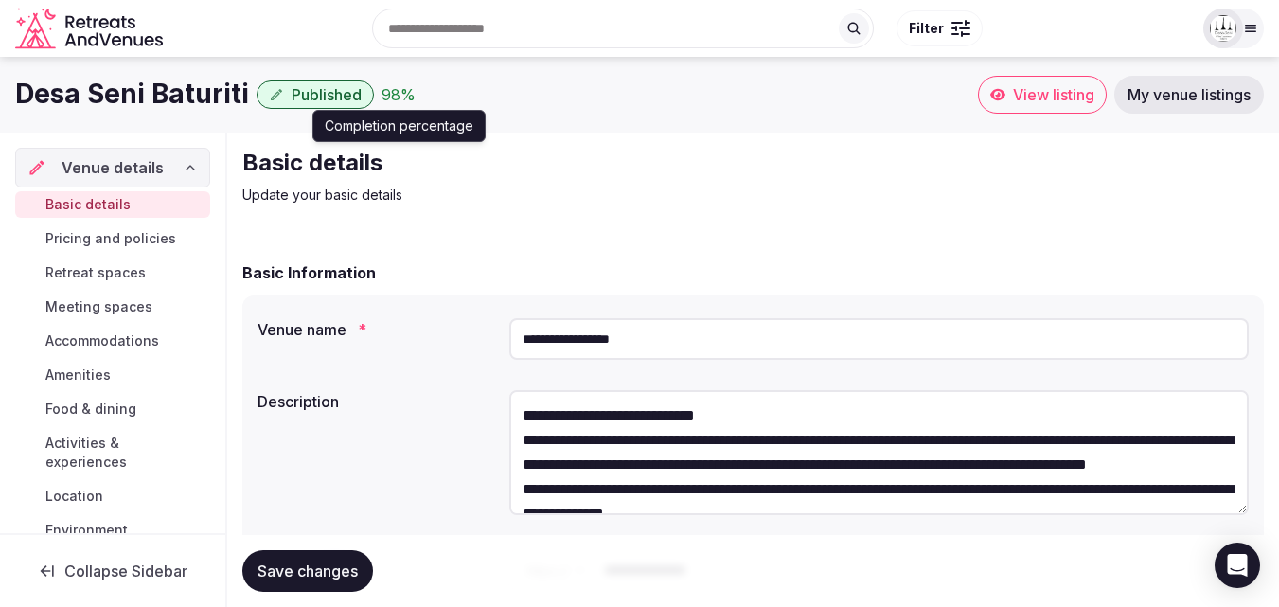
click at [386, 88] on div "98 %" at bounding box center [398, 94] width 34 height 23
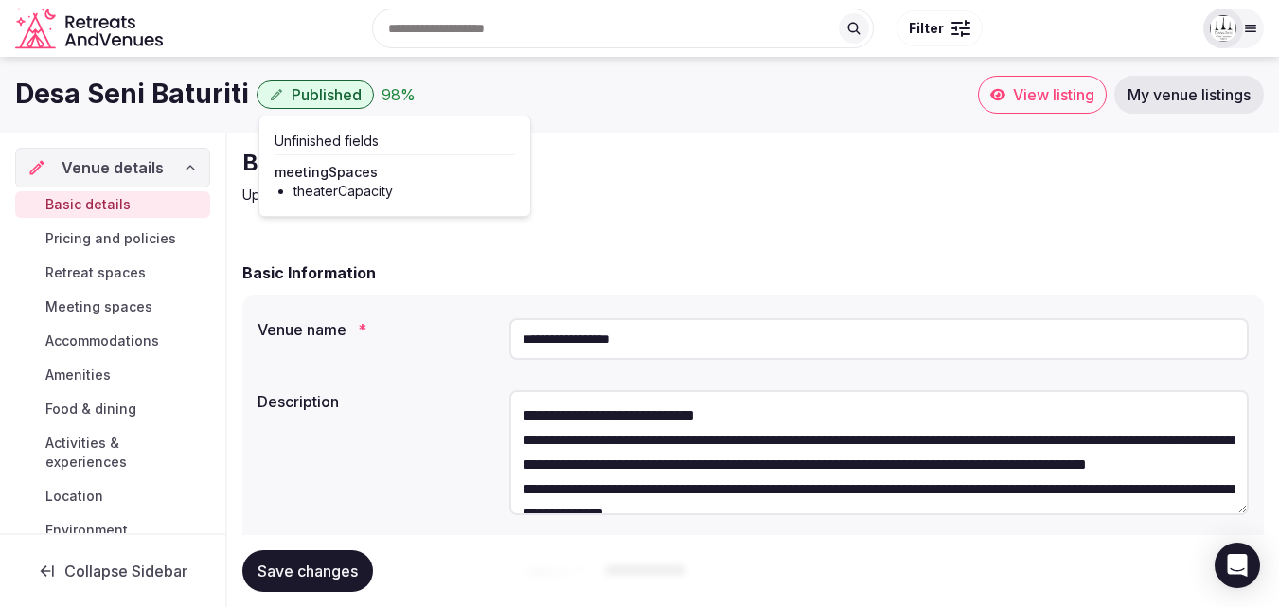
click at [136, 297] on span "Meeting spaces" at bounding box center [98, 306] width 107 height 19
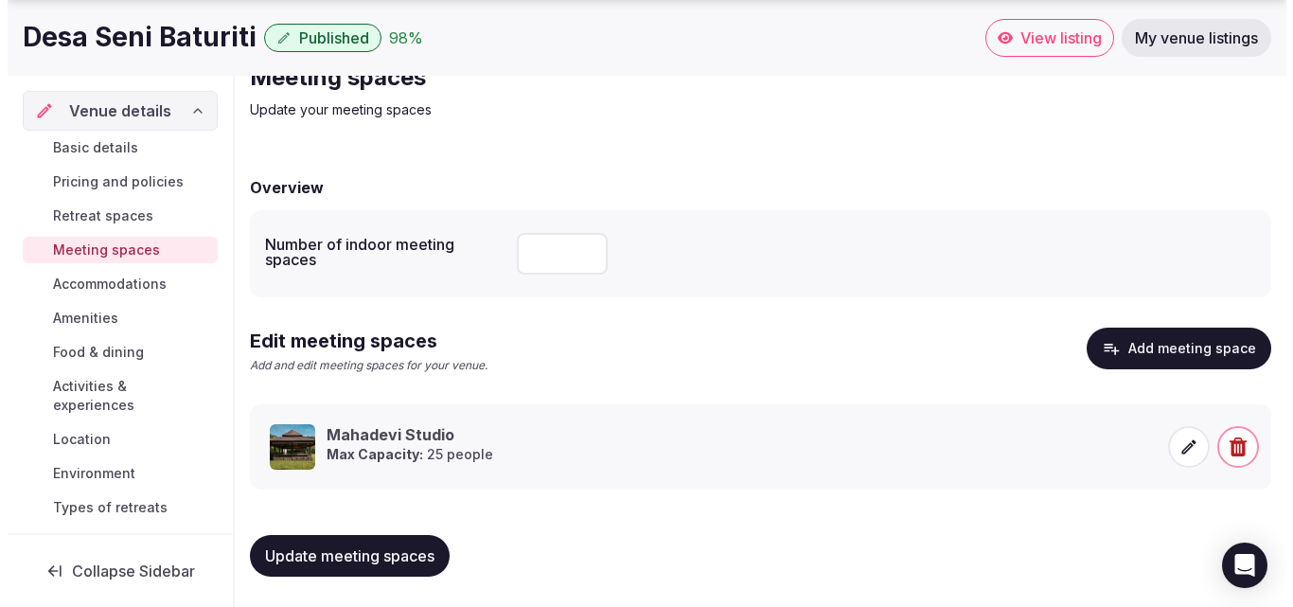
scroll to position [85, 0]
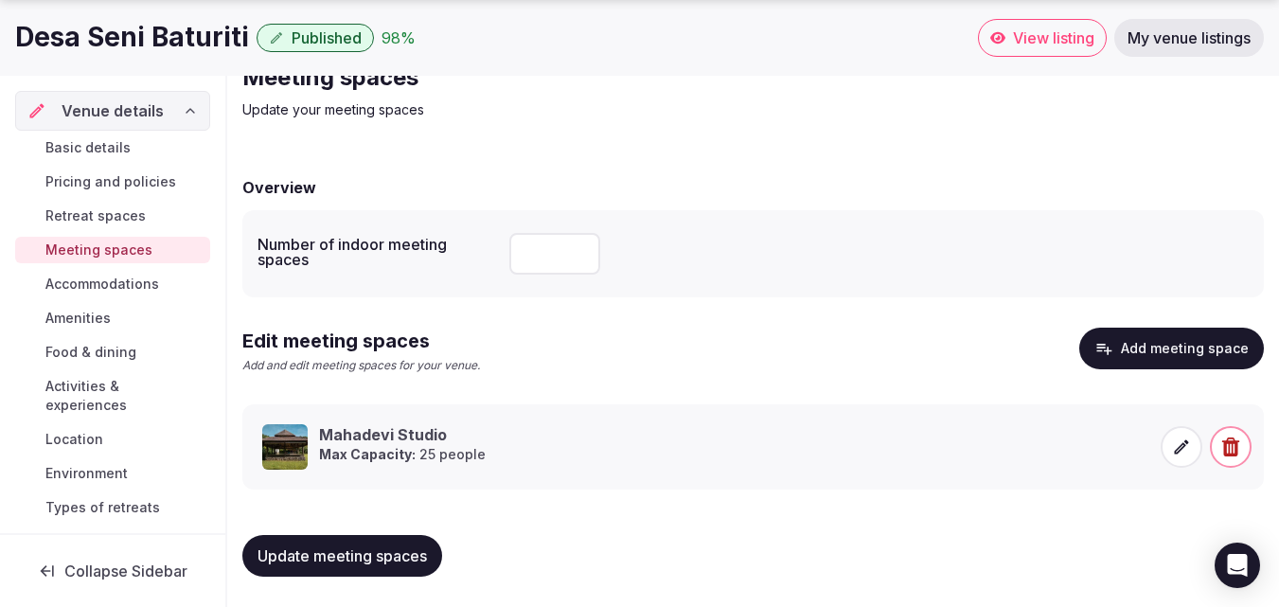
click at [278, 439] on img at bounding box center [284, 446] width 45 height 45
click at [957, 333] on div "Edit meeting spaces Add and edit meeting spaces for your venue. Add meeting spa…" at bounding box center [752, 358] width 1021 height 62
click at [1171, 437] on span at bounding box center [1181, 447] width 42 height 42
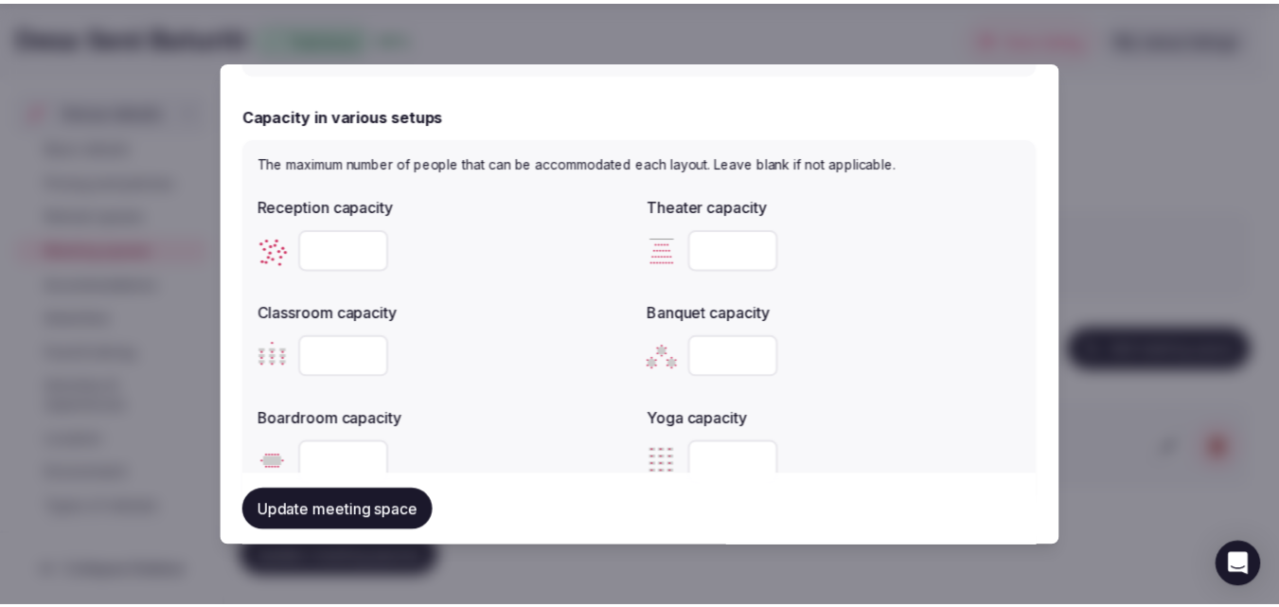
scroll to position [602, 0]
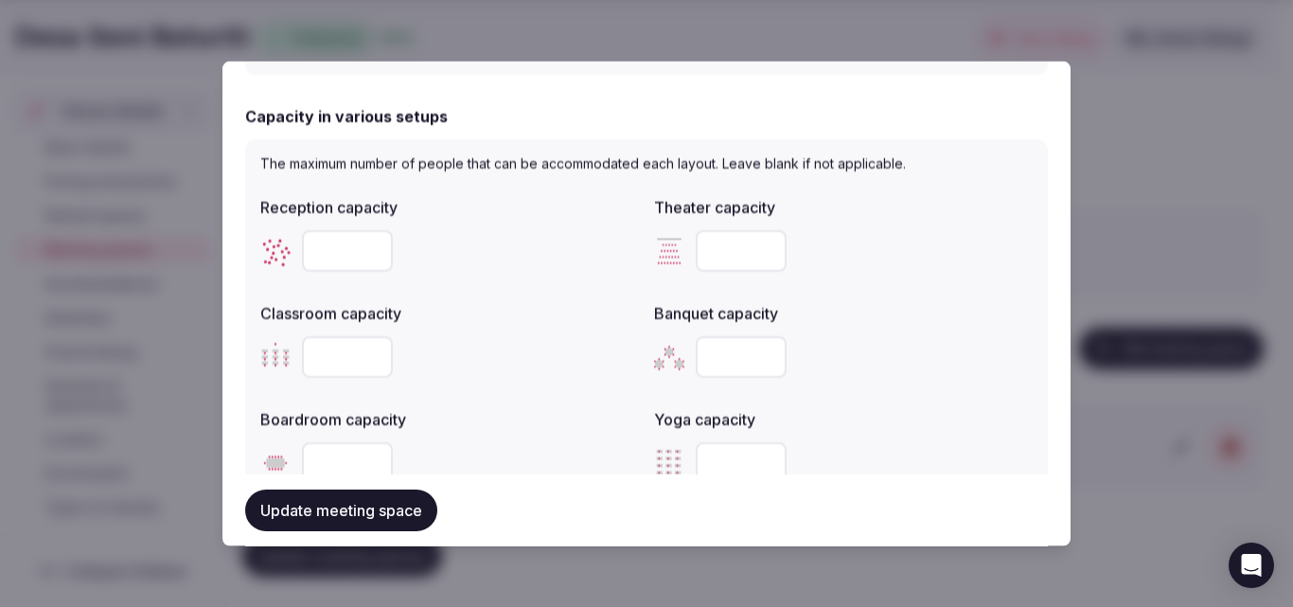
click at [723, 254] on input "number" at bounding box center [741, 250] width 91 height 42
type input "**"
click at [334, 514] on button "Update meeting space" at bounding box center [341, 510] width 192 height 42
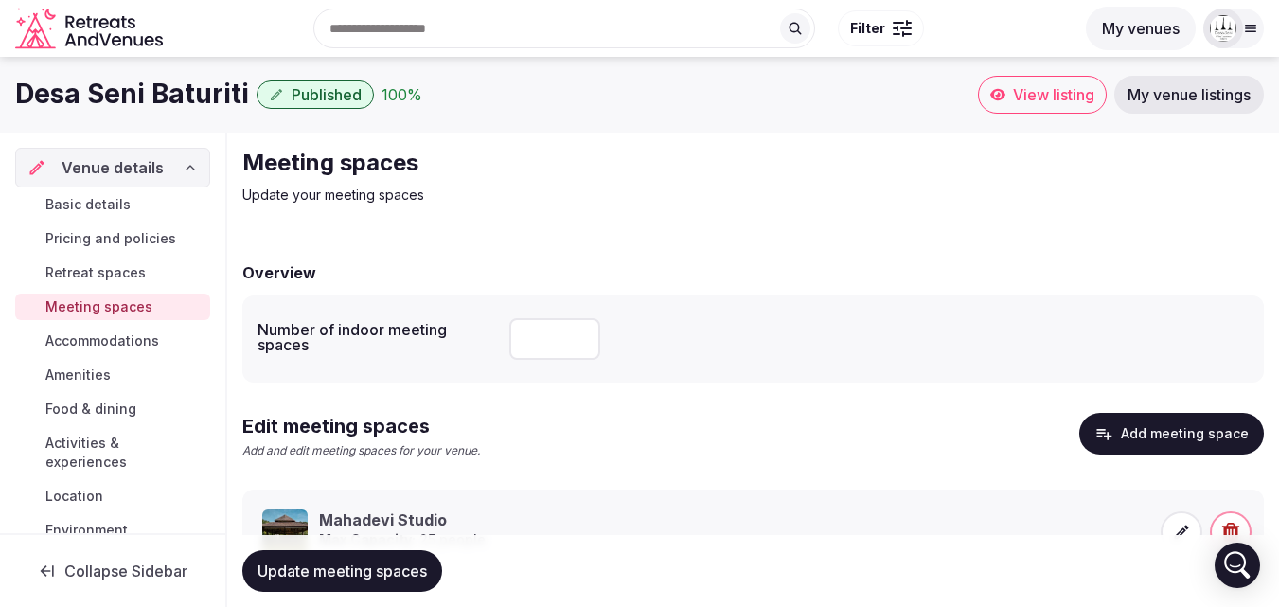
click at [1223, 90] on span "My venue listings" at bounding box center [1188, 94] width 123 height 19
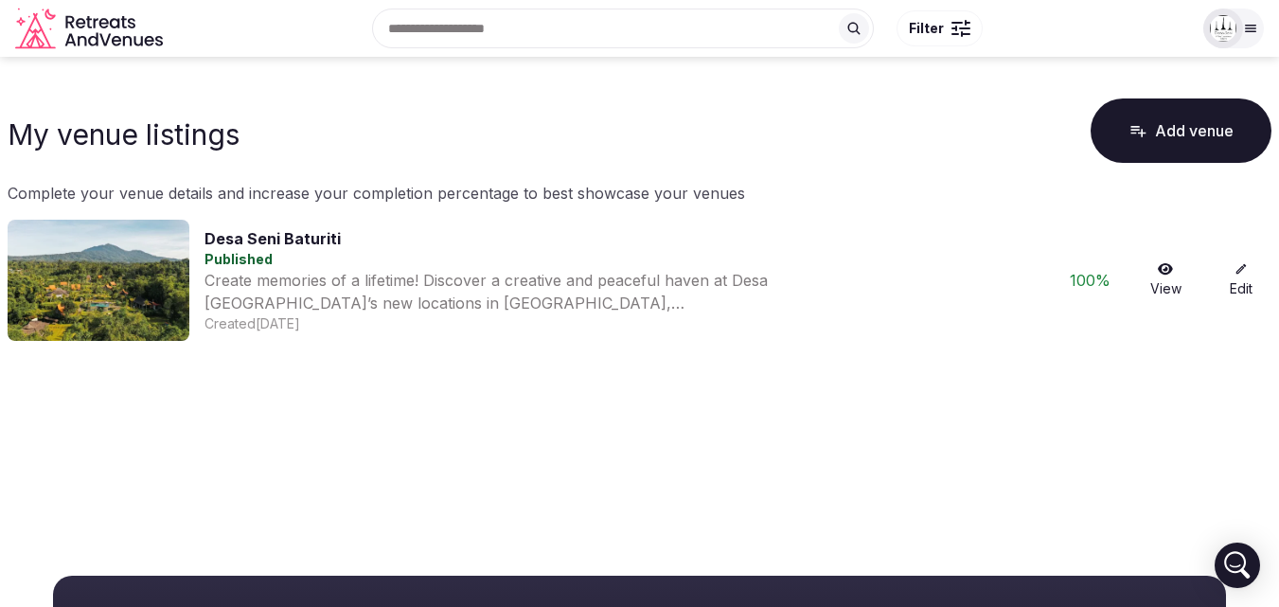
click at [1232, 279] on link "Edit" at bounding box center [1240, 280] width 61 height 36
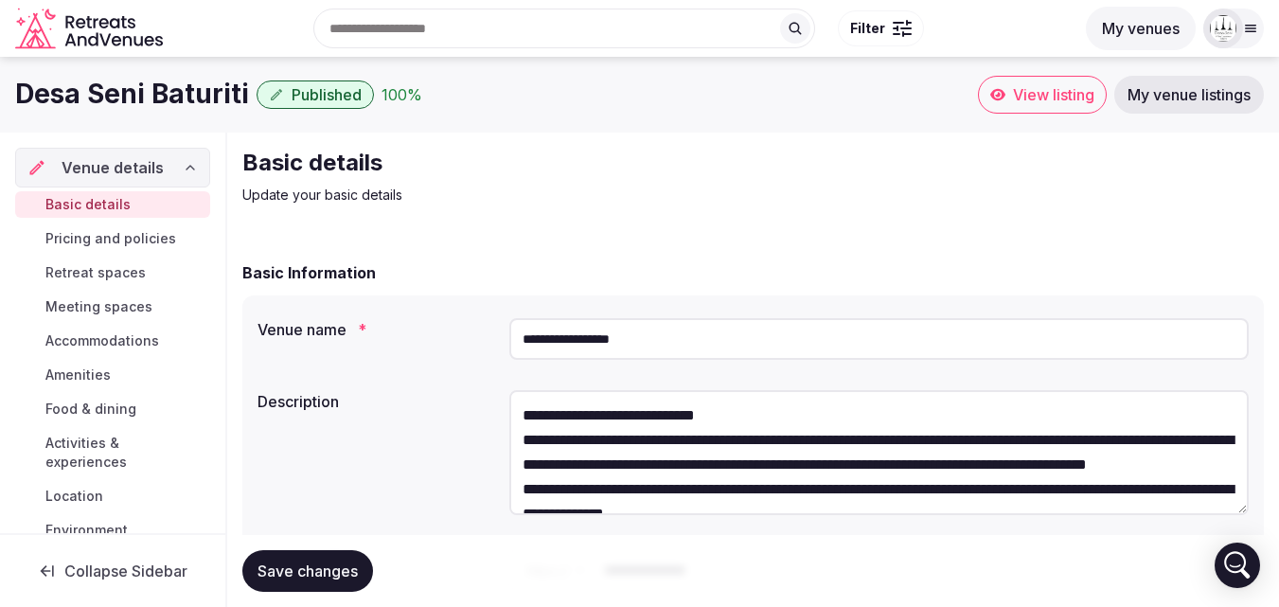
click at [73, 449] on span "Activities & experiences" at bounding box center [123, 452] width 157 height 38
